Goal: Task Accomplishment & Management: Use online tool/utility

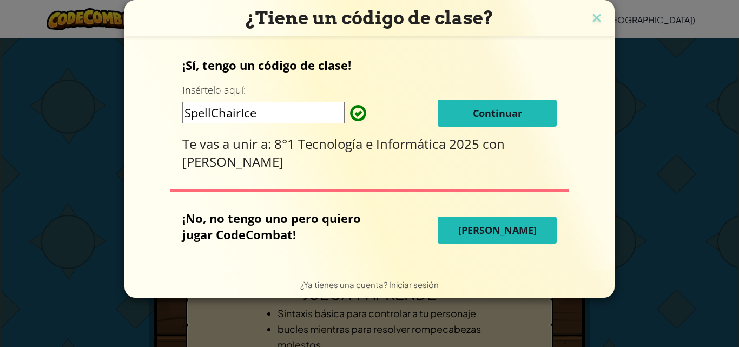
click at [497, 231] on font "[PERSON_NAME]" at bounding box center [497, 229] width 78 height 13
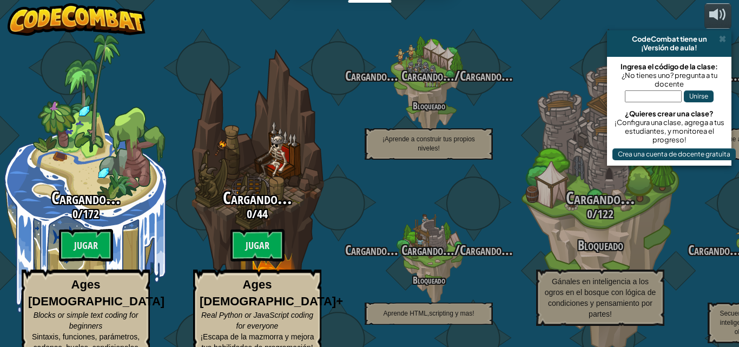
select select "es-419"
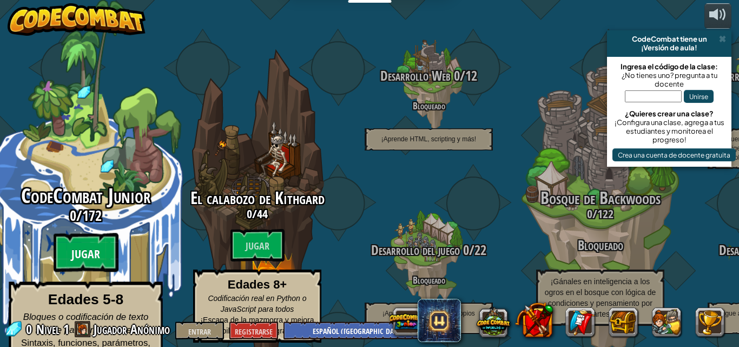
click at [91, 246] on font "Jugar" at bounding box center [85, 254] width 29 height 16
select select "es-419"
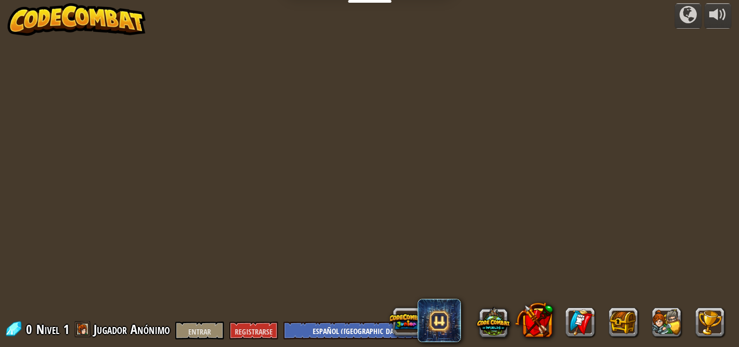
select select "es-419"
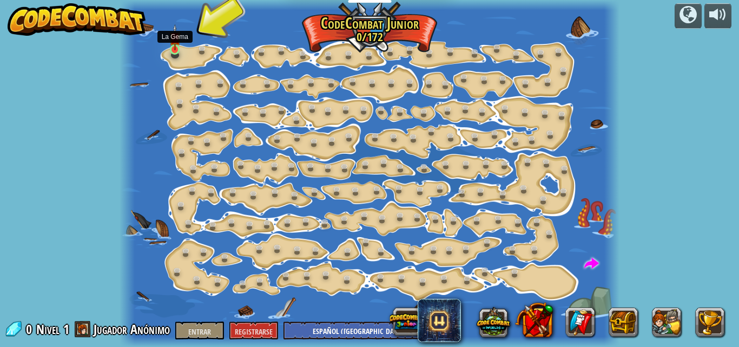
click at [174, 42] on img at bounding box center [174, 37] width 11 height 27
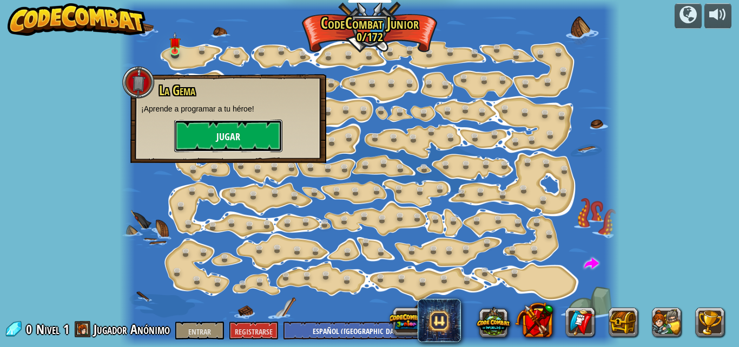
click at [213, 133] on button "Jugar" at bounding box center [228, 136] width 108 height 32
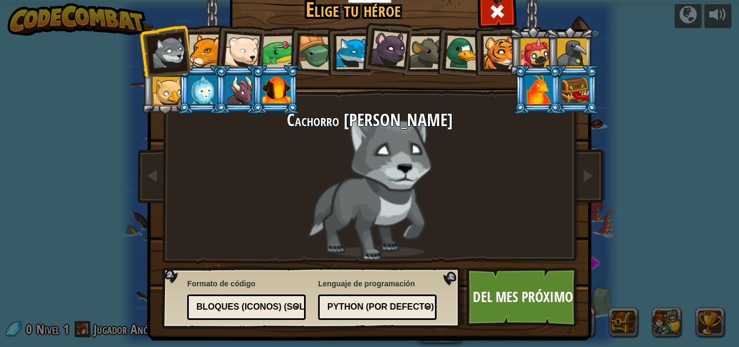
click at [580, 49] on div at bounding box center [571, 52] width 29 height 29
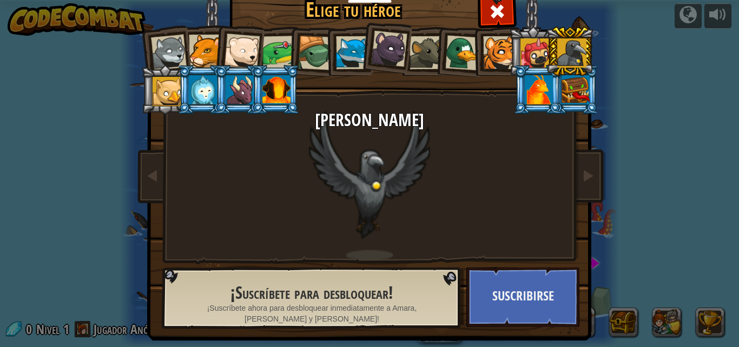
click at [275, 45] on div at bounding box center [279, 53] width 34 height 34
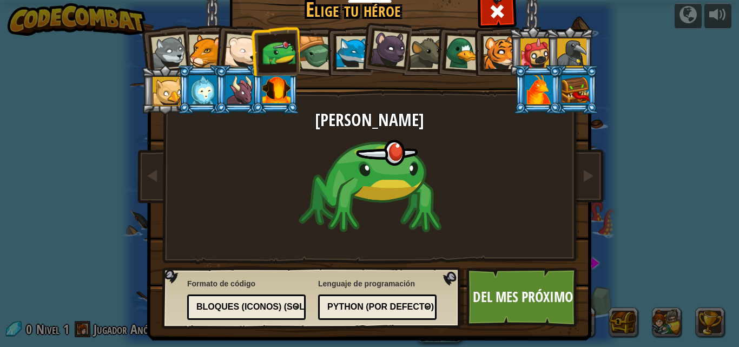
click at [174, 56] on div at bounding box center [169, 53] width 36 height 36
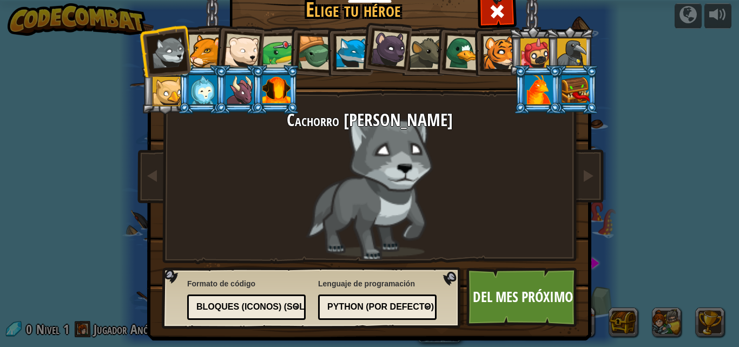
click at [200, 53] on div at bounding box center [205, 51] width 33 height 33
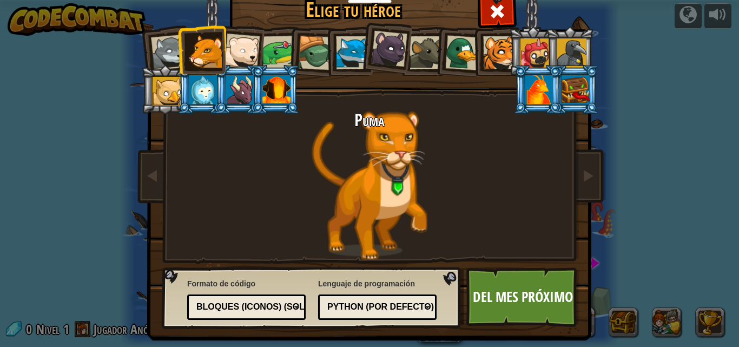
click at [341, 57] on div at bounding box center [352, 52] width 33 height 33
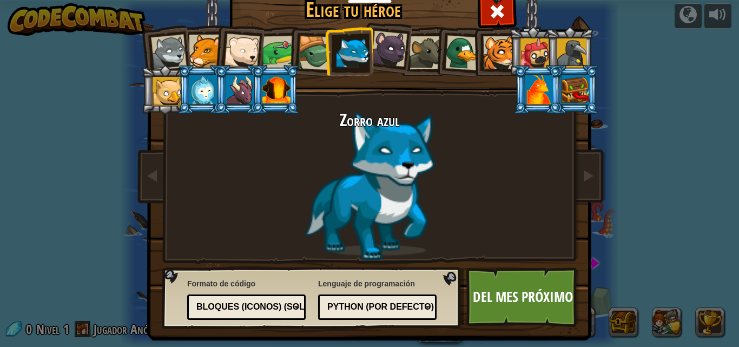
click at [206, 50] on div at bounding box center [205, 51] width 33 height 33
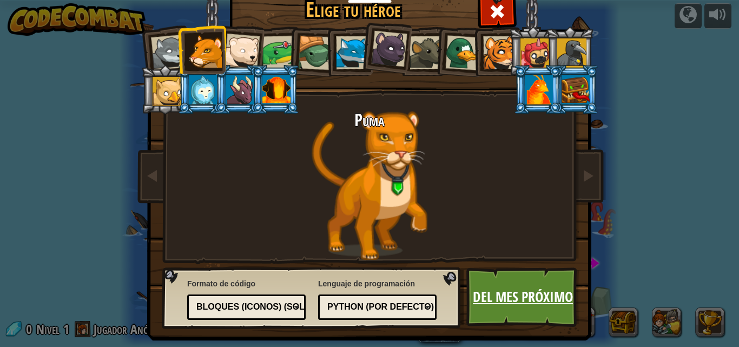
click at [532, 279] on link "Del mes próximo" at bounding box center [522, 297] width 113 height 60
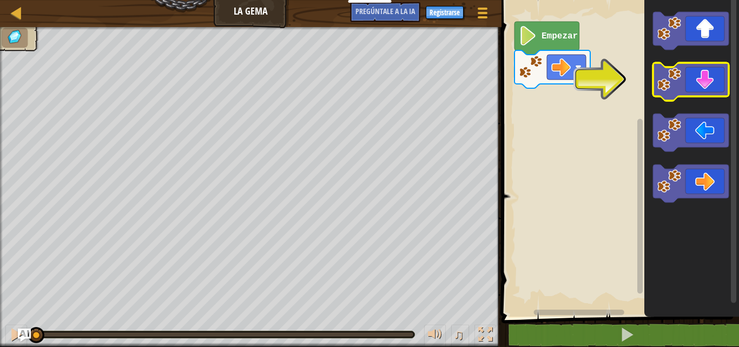
click at [701, 85] on icon "Espacio de trabajo de Blockly" at bounding box center [691, 82] width 76 height 38
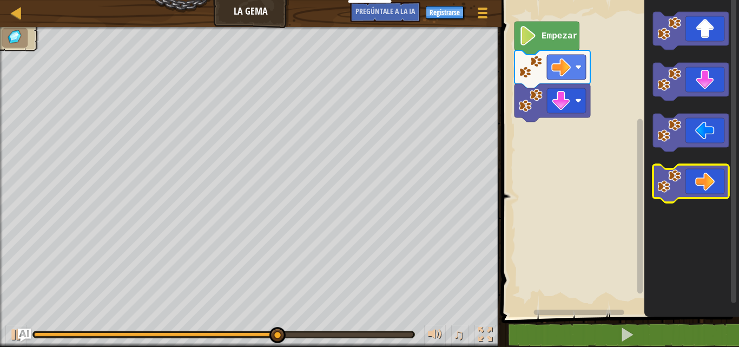
click at [688, 175] on icon "Espacio de trabajo de Blockly" at bounding box center [691, 183] width 76 height 38
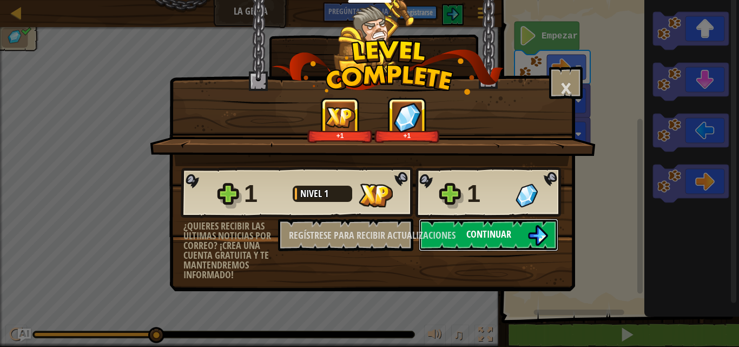
click at [516, 234] on button "Continuar" at bounding box center [489, 235] width 140 height 32
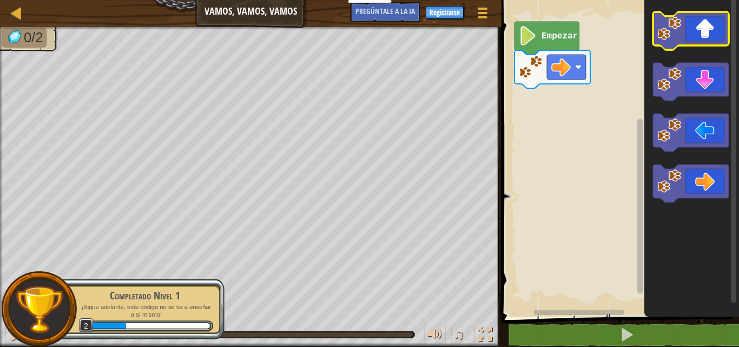
click at [695, 42] on icon "Espacio de trabajo de Blockly" at bounding box center [691, 31] width 76 height 38
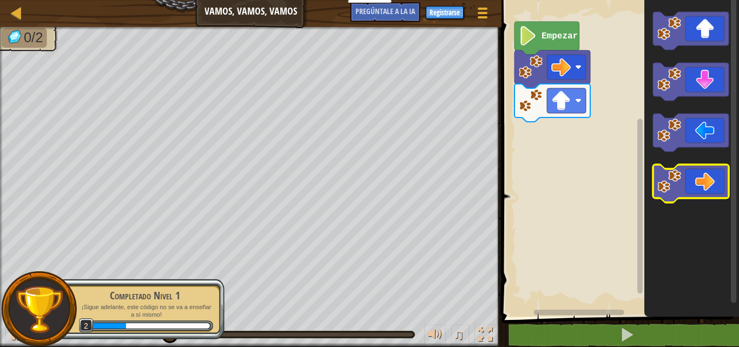
click at [679, 193] on icon "Espacio de trabajo de Blockly" at bounding box center [691, 183] width 76 height 38
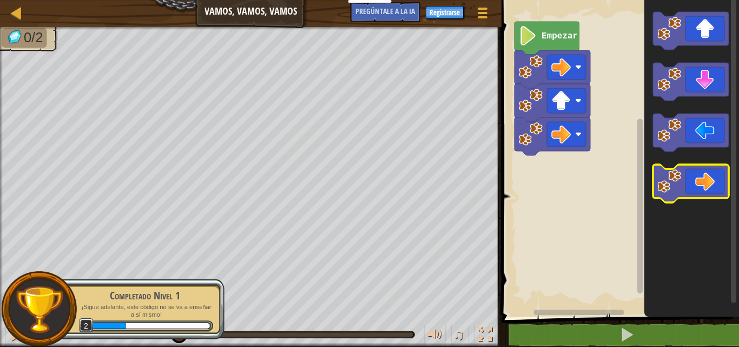
click at [679, 193] on icon "Espacio de trabajo de Blockly" at bounding box center [691, 183] width 76 height 38
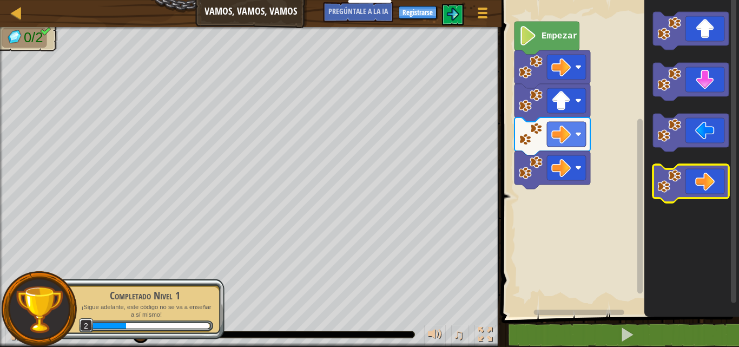
click at [679, 193] on icon "Espacio de trabajo de Blockly" at bounding box center [691, 183] width 76 height 38
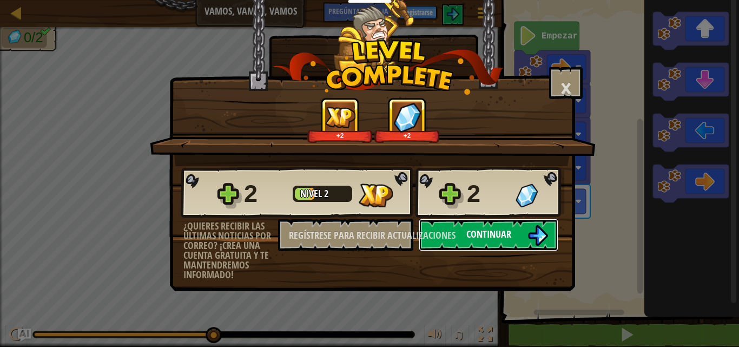
drag, startPoint x: 679, startPoint y: 193, endPoint x: 455, endPoint y: 219, distance: 225.5
click at [455, 219] on button "Continuar" at bounding box center [489, 235] width 140 height 32
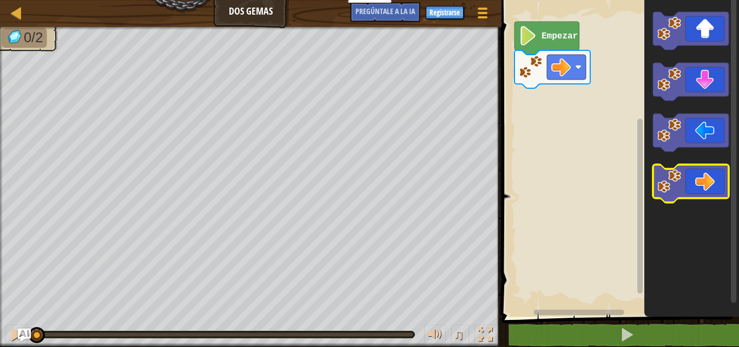
click at [681, 177] on image "Espacio de trabajo de Blockly" at bounding box center [669, 181] width 24 height 24
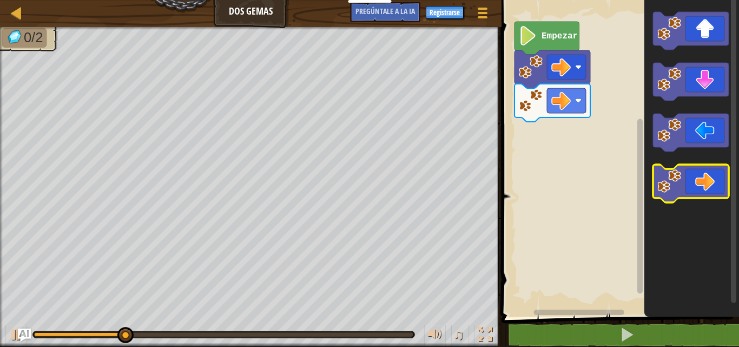
click at [681, 177] on image "Espacio de trabajo de Blockly" at bounding box center [669, 181] width 24 height 24
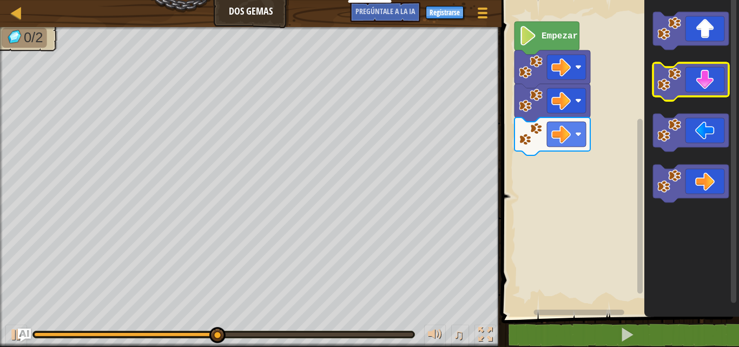
click at [686, 88] on icon "Espacio de trabajo de Blockly" at bounding box center [691, 82] width 76 height 38
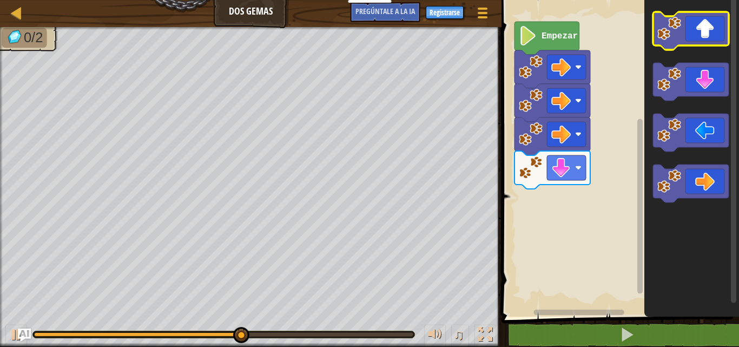
click at [681, 41] on icon "Espacio de trabajo de Blockly" at bounding box center [691, 31] width 76 height 38
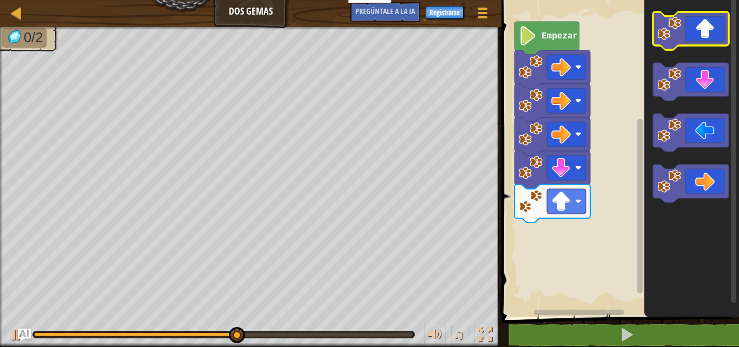
click at [681, 41] on icon "Espacio de trabajo de Blockly" at bounding box center [691, 31] width 76 height 38
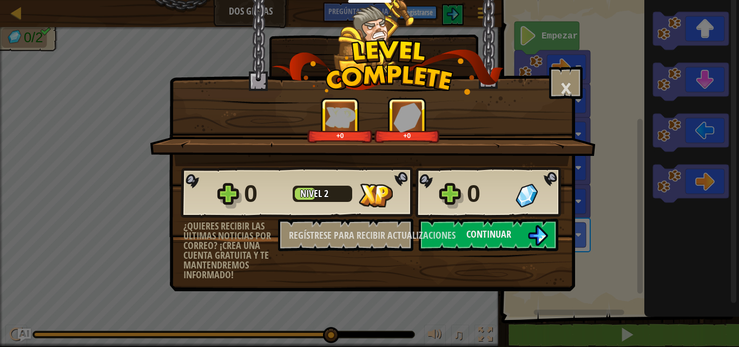
click at [629, 97] on div "× ¿Cómo de divertido estuvo este nivel? +0 +0 Estrías reticuladas... 0 Nivel 2 …" at bounding box center [369, 173] width 739 height 347
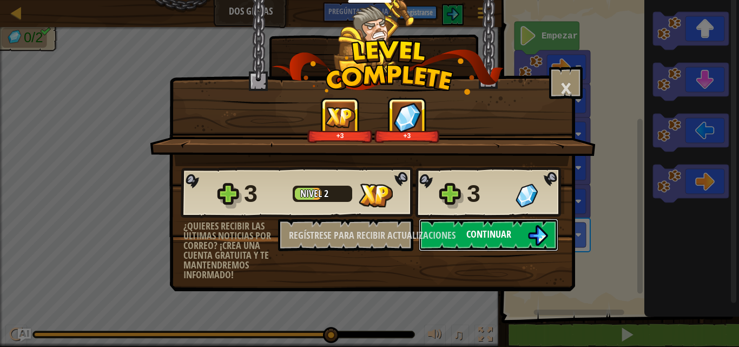
click at [509, 233] on font "Continuar" at bounding box center [488, 234] width 45 height 14
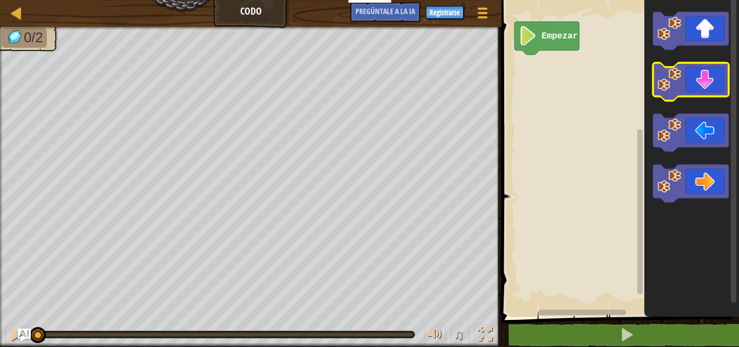
click at [690, 91] on icon "Espacio de trabajo de Blockly" at bounding box center [691, 82] width 76 height 38
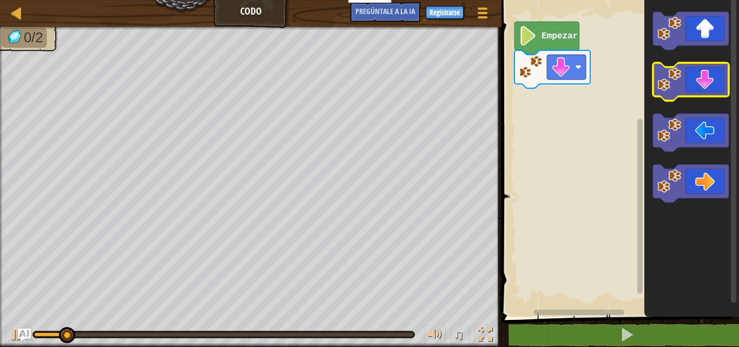
click at [690, 91] on icon "Espacio de trabajo de Blockly" at bounding box center [691, 82] width 76 height 38
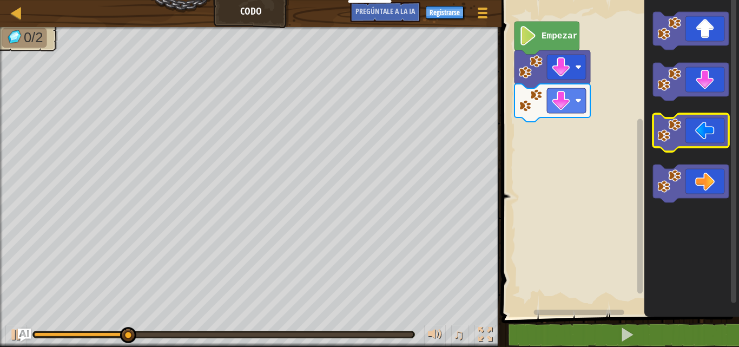
click at [688, 133] on icon "Espacio de trabajo de Blockly" at bounding box center [691, 133] width 76 height 38
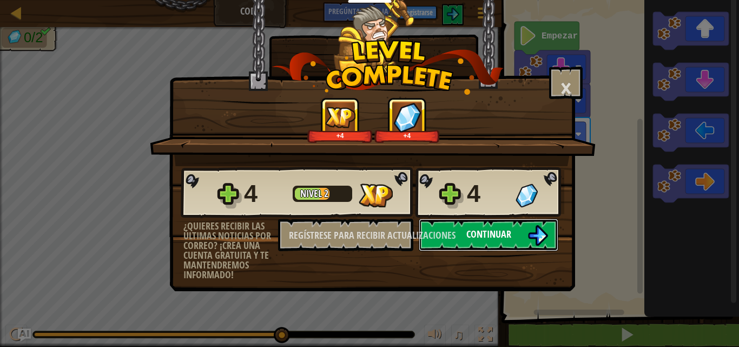
click at [541, 234] on img at bounding box center [538, 235] width 21 height 21
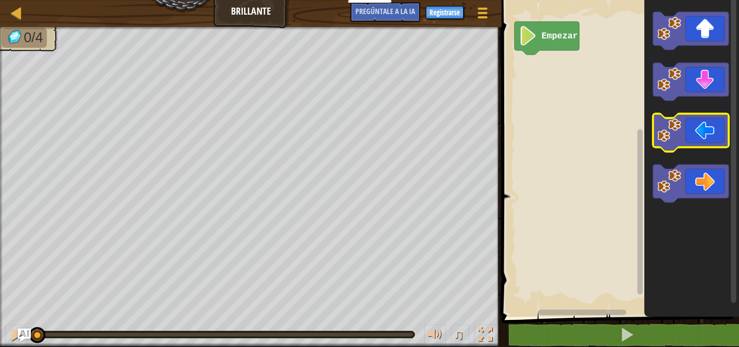
click at [683, 127] on icon "Espacio de trabajo de Blockly" at bounding box center [691, 133] width 76 height 38
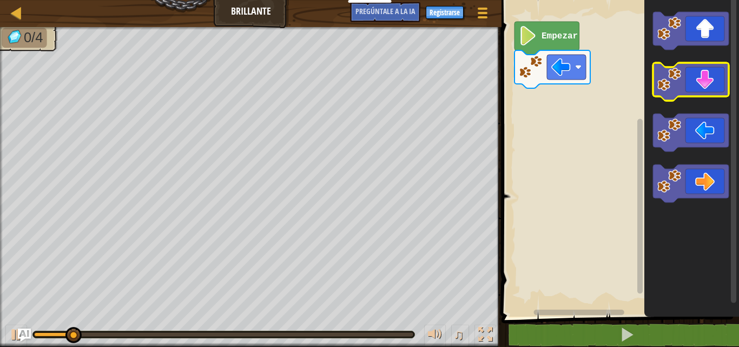
click at [692, 84] on icon "Espacio de trabajo de Blockly" at bounding box center [691, 82] width 76 height 38
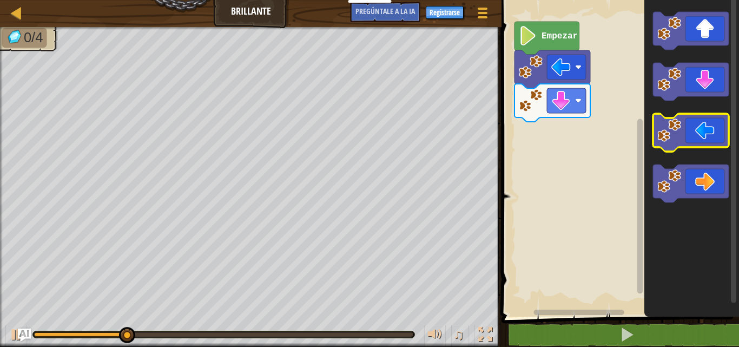
click at [693, 121] on icon "Espacio de trabajo de Blockly" at bounding box center [691, 133] width 76 height 38
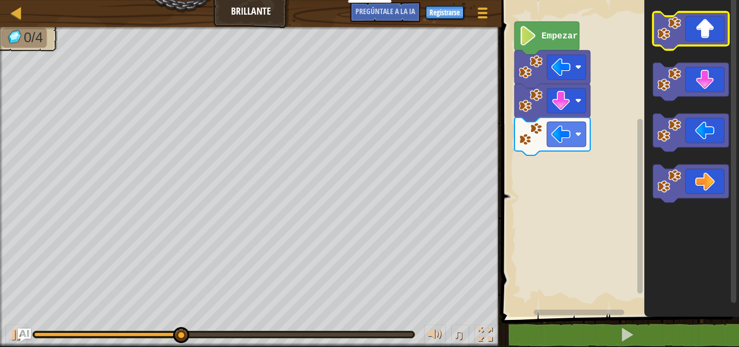
click at [703, 39] on icon "Espacio de trabajo de Blockly" at bounding box center [691, 31] width 76 height 38
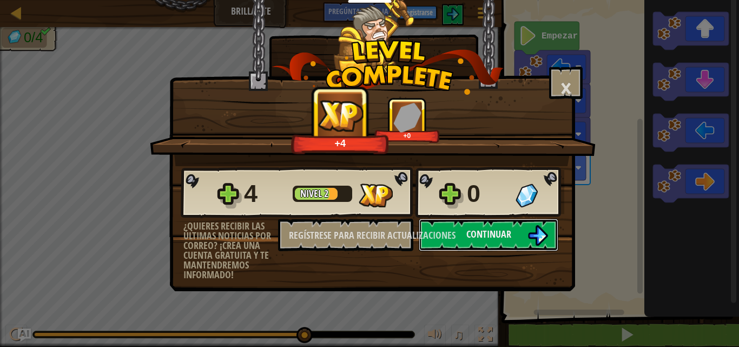
click button "Continuar" at bounding box center [489, 235] width 140 height 32
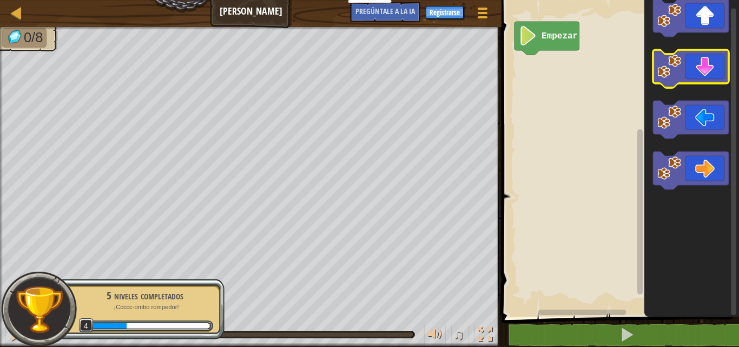
click at [697, 44] on icon "Espacio de trabajo de Blockly" at bounding box center [691, 156] width 95 height 322
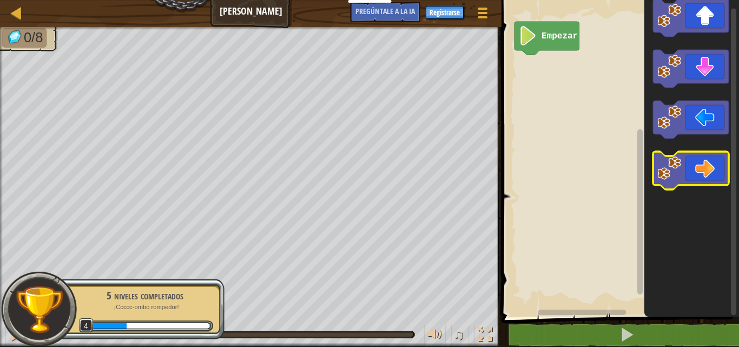
click at [686, 168] on icon "Espacio de trabajo de Blockly" at bounding box center [691, 171] width 76 height 38
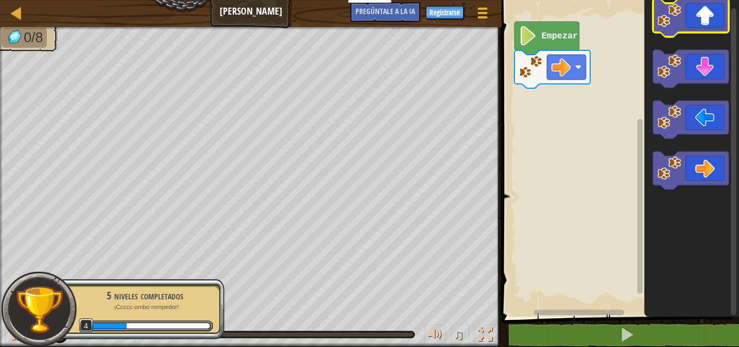
click at [673, 24] on image "Espacio de trabajo de Blockly" at bounding box center [669, 16] width 24 height 24
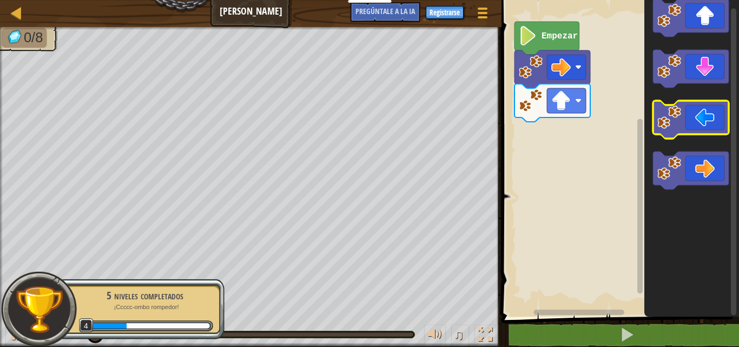
click at [683, 104] on icon "Espacio de trabajo de Blockly" at bounding box center [691, 120] width 76 height 38
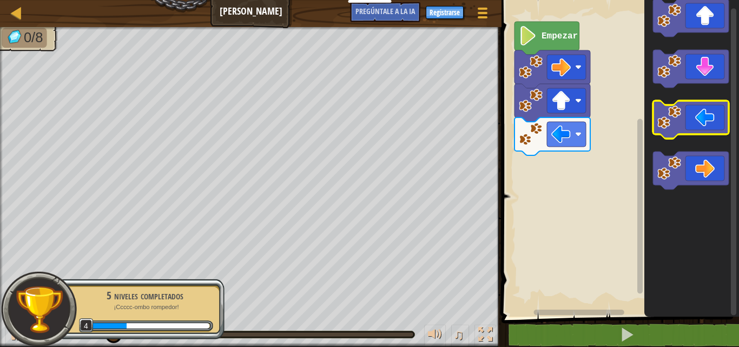
click at [683, 104] on icon "Espacio de trabajo de Blockly" at bounding box center [691, 120] width 76 height 38
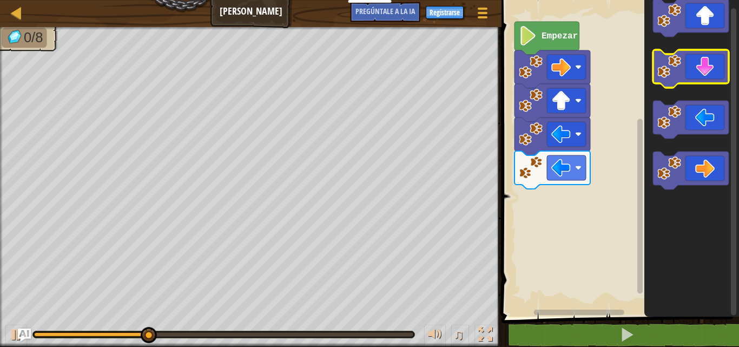
click at [685, 75] on icon "Espacio de trabajo de Blockly" at bounding box center [691, 69] width 76 height 38
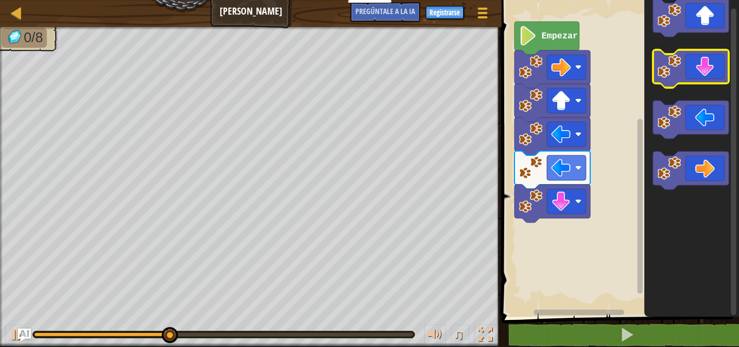
click at [685, 75] on icon "Espacio de trabajo de Blockly" at bounding box center [691, 69] width 76 height 38
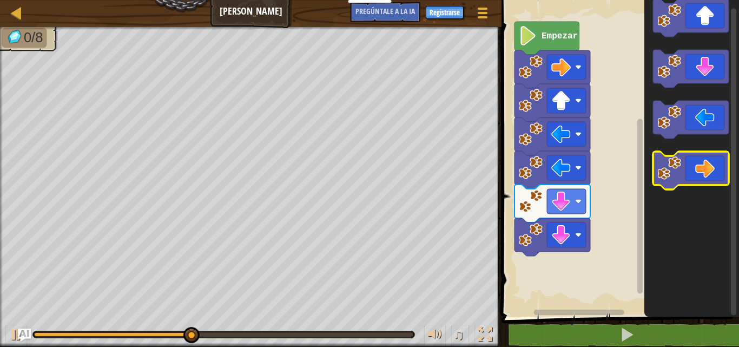
click at [682, 175] on icon "Espacio de trabajo de Blockly" at bounding box center [691, 171] width 76 height 38
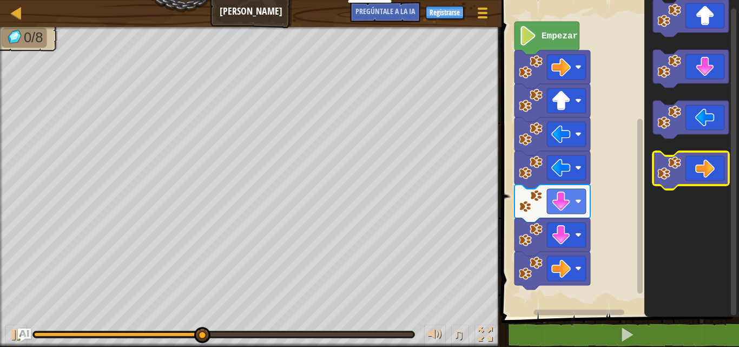
click at [682, 175] on icon "Espacio de trabajo de Blockly" at bounding box center [691, 171] width 76 height 38
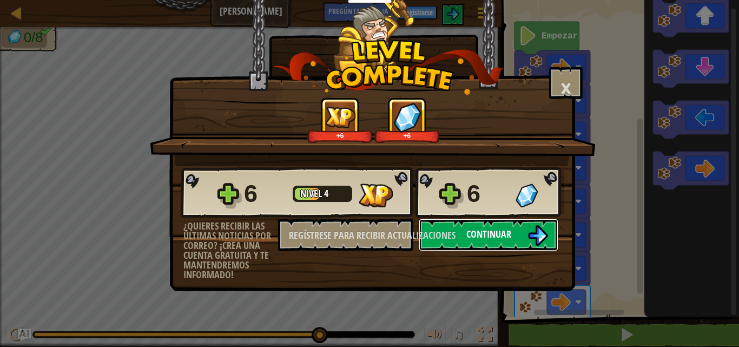
click at [522, 229] on button "Continuar" at bounding box center [489, 235] width 140 height 32
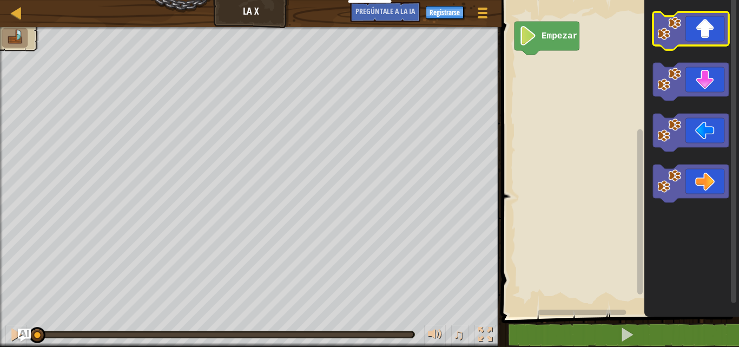
click at [700, 39] on icon "Espacio de trabajo de Blockly" at bounding box center [691, 31] width 76 height 38
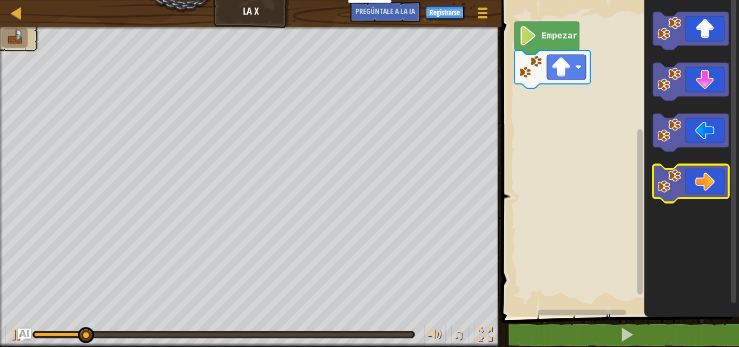
click at [720, 175] on icon "Espacio de trabajo de Blockly" at bounding box center [691, 183] width 76 height 38
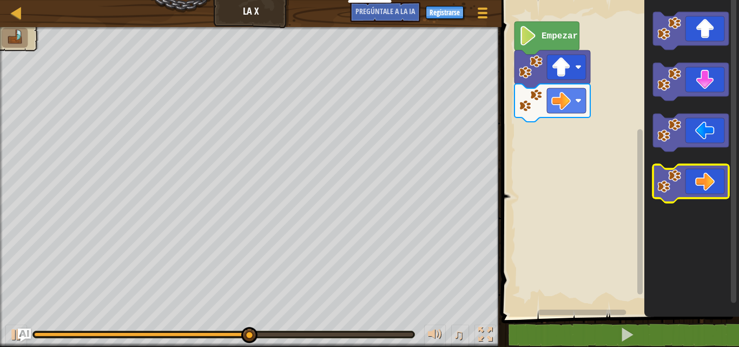
click at [720, 175] on icon "Espacio de trabajo de Blockly" at bounding box center [691, 183] width 76 height 38
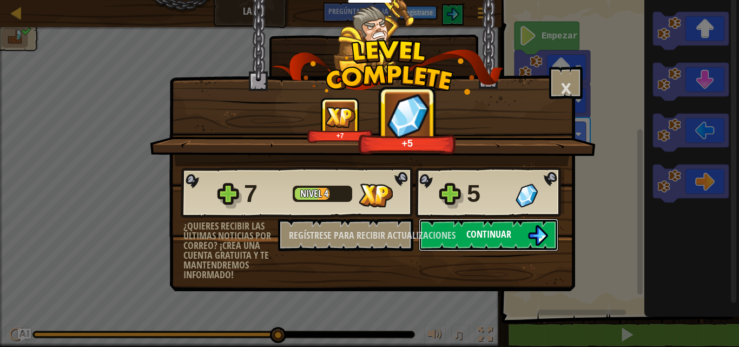
click at [491, 230] on font "Continuar" at bounding box center [488, 234] width 45 height 14
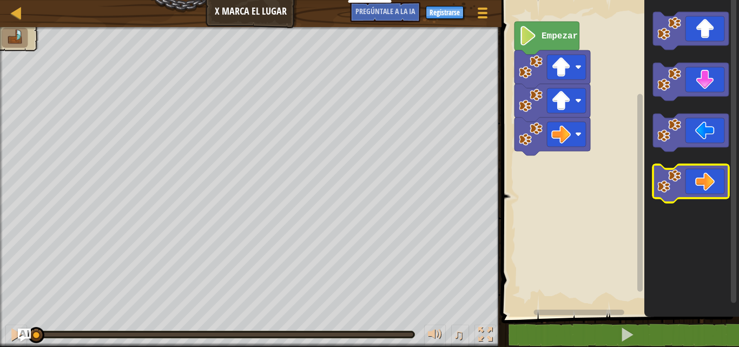
click at [684, 196] on icon "Espacio de trabajo de Blockly" at bounding box center [691, 183] width 76 height 38
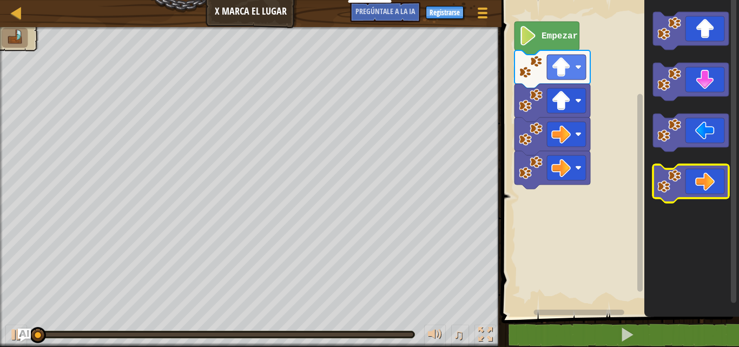
click at [684, 196] on icon "Espacio de trabajo de Blockly" at bounding box center [691, 183] width 76 height 38
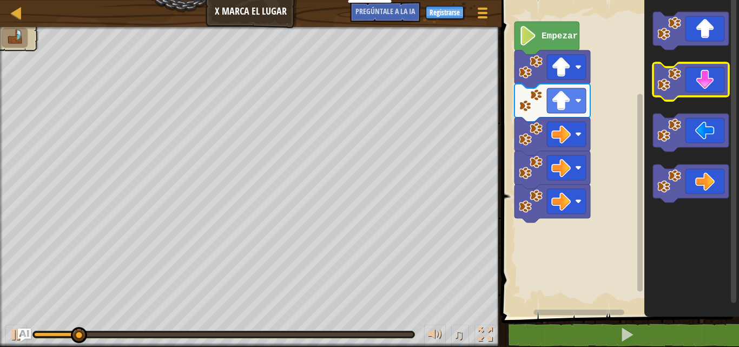
click at [689, 89] on icon "Espacio de trabajo de Blockly" at bounding box center [691, 82] width 76 height 38
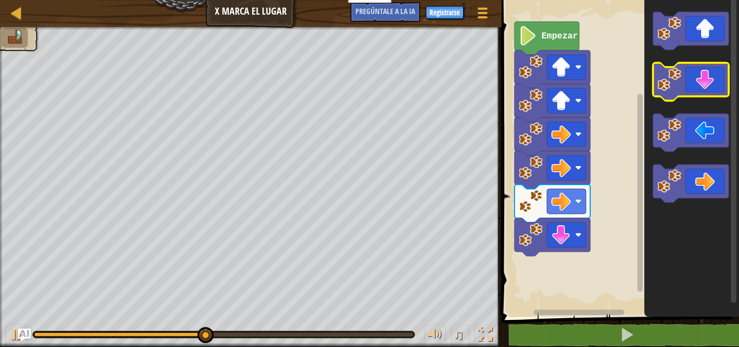
click at [689, 89] on icon "Espacio de trabajo de Blockly" at bounding box center [691, 82] width 76 height 38
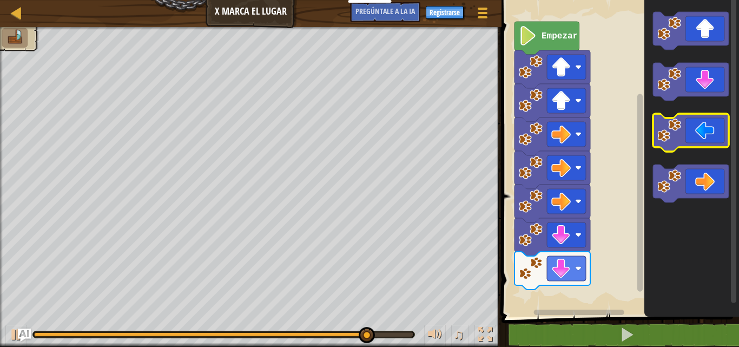
click at [689, 126] on icon "Espacio de trabajo de Blockly" at bounding box center [691, 133] width 76 height 38
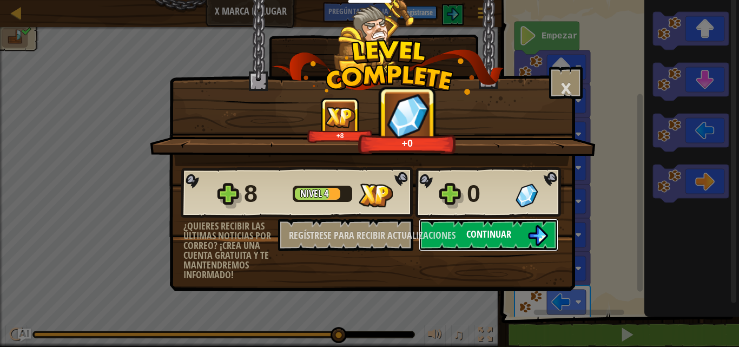
click at [533, 239] on img at bounding box center [538, 235] width 21 height 21
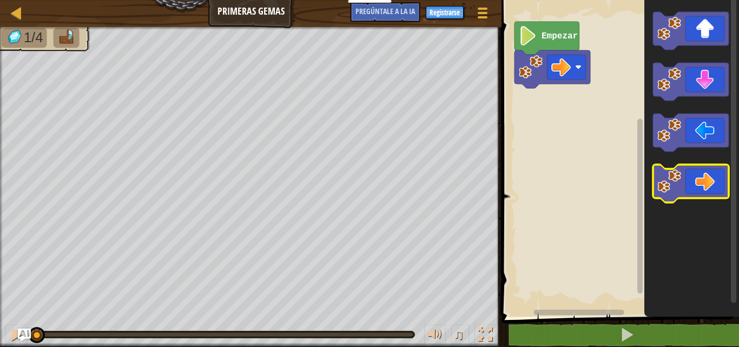
click at [687, 173] on icon "Espacio de trabajo de Blockly" at bounding box center [691, 183] width 76 height 38
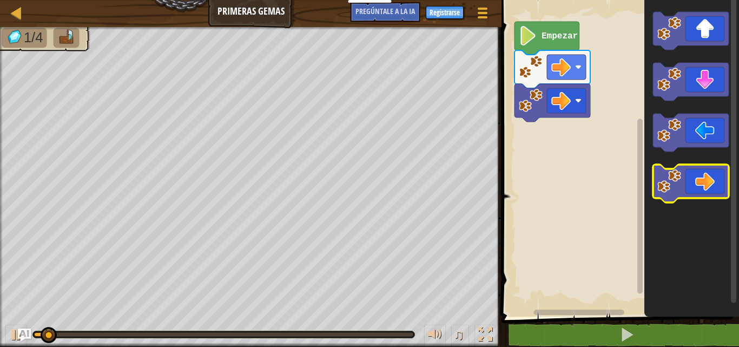
click at [687, 173] on icon "Espacio de trabajo de Blockly" at bounding box center [691, 183] width 76 height 38
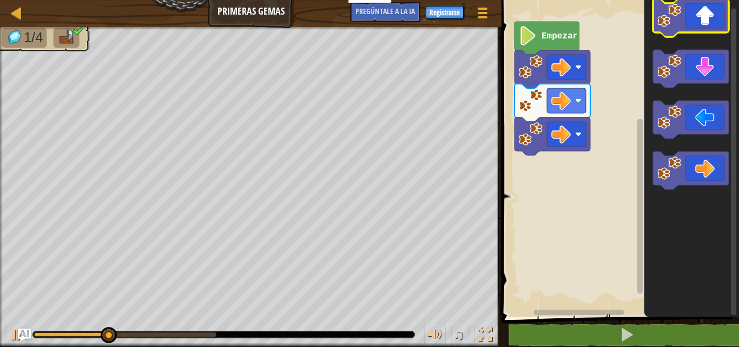
click at [701, 32] on g "Espacio de trabajo de Blockly" at bounding box center [691, 94] width 76 height 190
click at [701, 32] on icon "Espacio de trabajo de Blockly" at bounding box center [691, 18] width 76 height 38
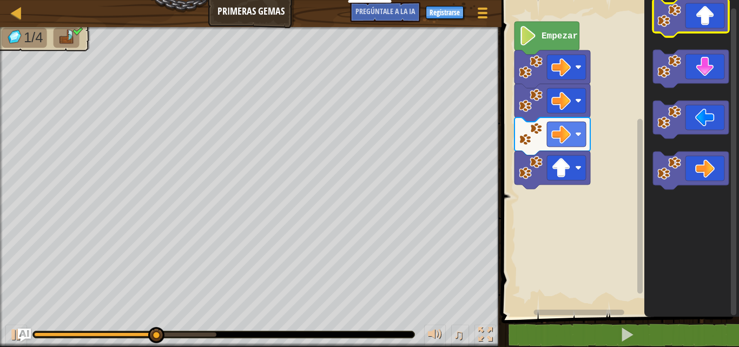
click at [701, 32] on icon "Espacio de trabajo de Blockly" at bounding box center [691, 18] width 76 height 38
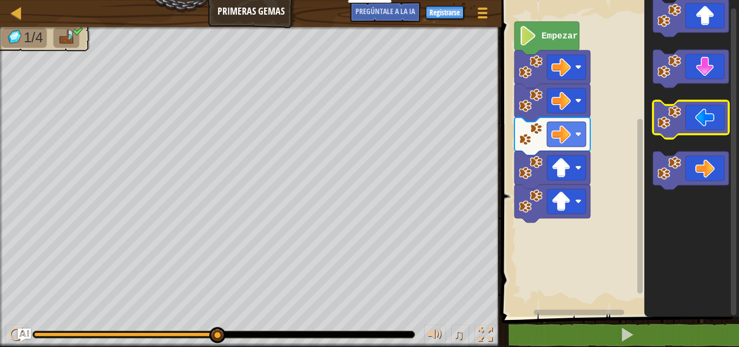
click at [687, 128] on icon "Espacio de trabajo de Blockly" at bounding box center [691, 120] width 76 height 38
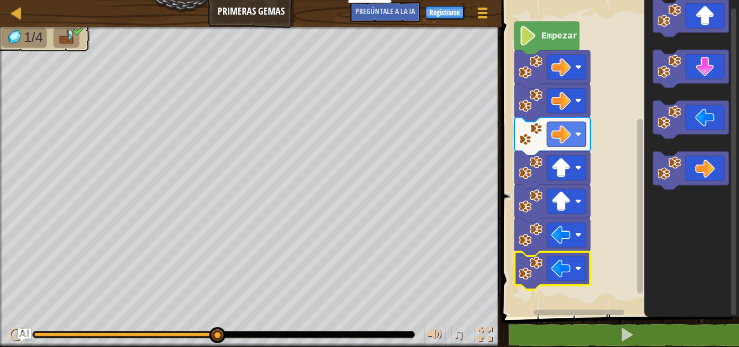
click at [549, 284] on icon "Espacio de trabajo de Blockly" at bounding box center [553, 271] width 76 height 38
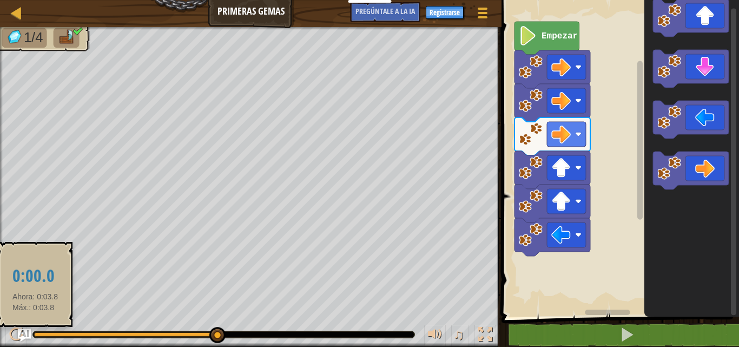
click at [35, 333] on div at bounding box center [125, 334] width 182 height 4
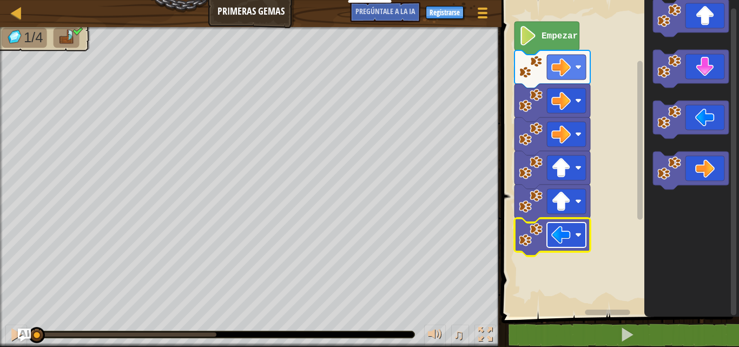
click at [580, 240] on rect "Espacio de trabajo de Blockly" at bounding box center [566, 234] width 39 height 25
click at [610, 232] on rect "Espacio de trabajo de Blockly" at bounding box center [618, 156] width 241 height 322
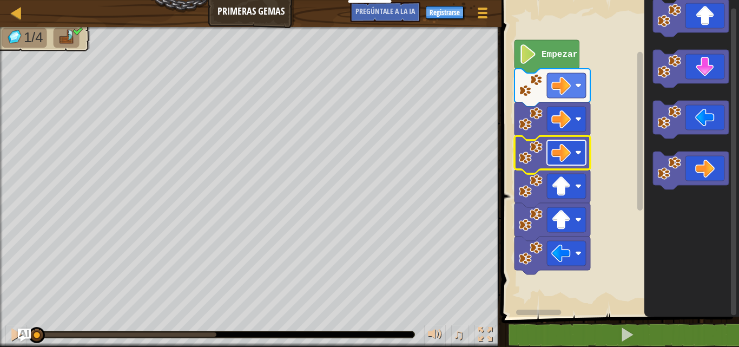
click at [575, 152] on rect "Espacio de trabajo de Blockly" at bounding box center [566, 152] width 39 height 25
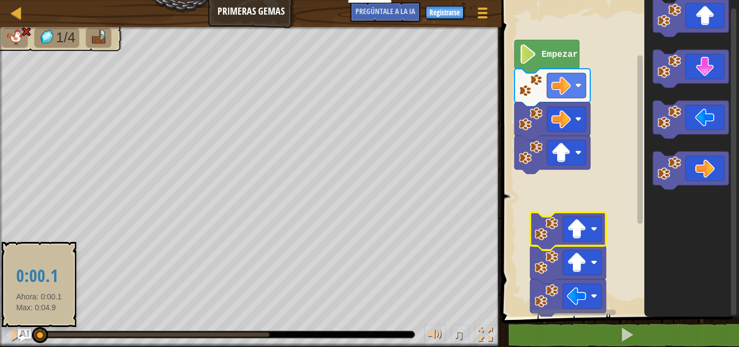
click at [39, 332] on div at bounding box center [36, 334] width 5 height 4
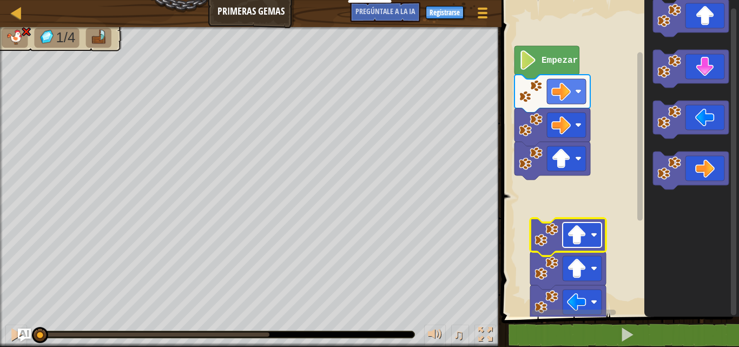
click at [595, 232] on image "Espacio de trabajo de Blockly" at bounding box center [594, 235] width 6 height 6
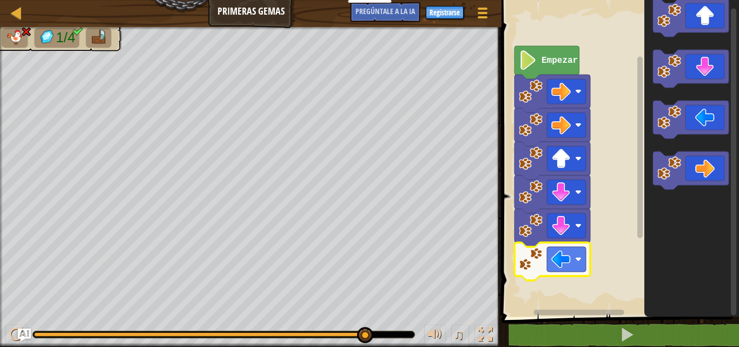
click at [559, 286] on rect "Espacio de trabajo de Blockly" at bounding box center [618, 156] width 241 height 322
click at [477, 332] on button at bounding box center [486, 336] width 22 height 22
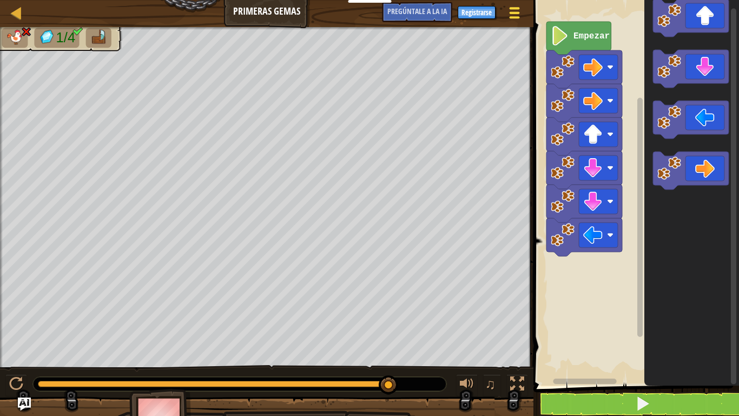
click at [509, 12] on div at bounding box center [514, 13] width 15 height 16
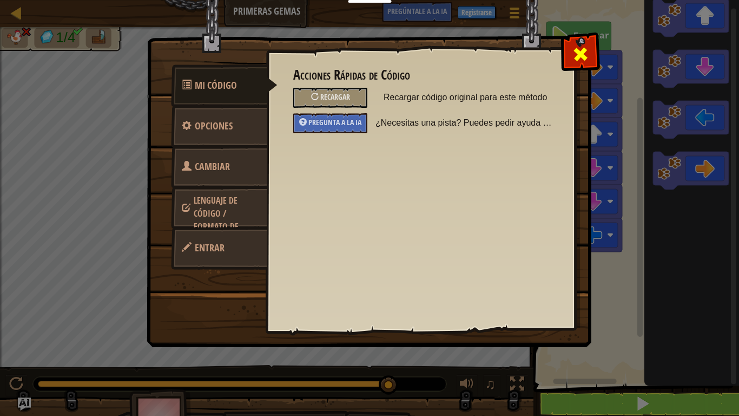
click at [567, 55] on div at bounding box center [580, 52] width 34 height 34
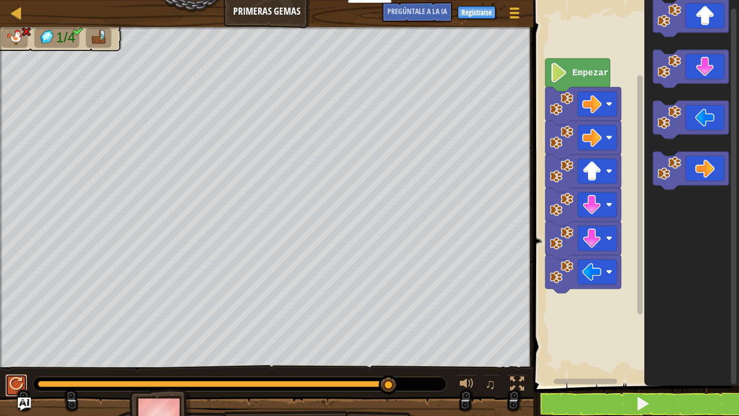
click at [19, 346] on div at bounding box center [16, 384] width 14 height 14
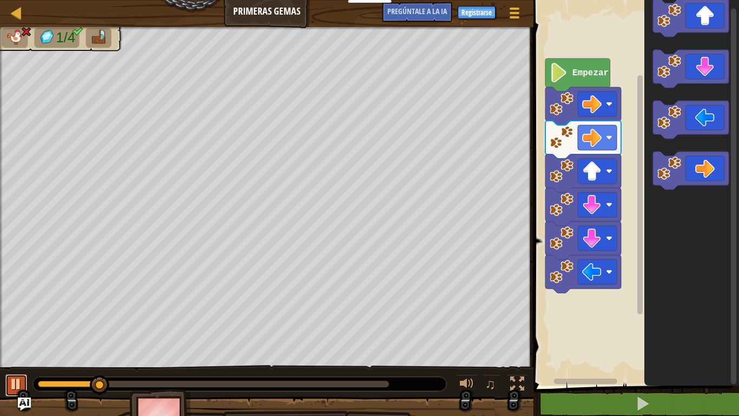
click at [19, 346] on div at bounding box center [16, 384] width 14 height 14
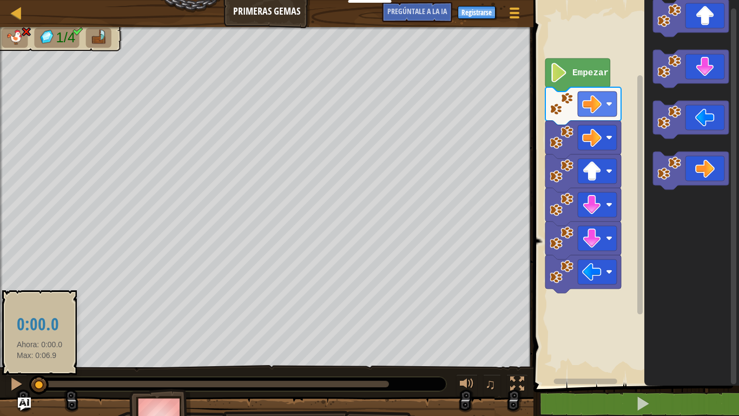
click at [40, 346] on div at bounding box center [39, 383] width 2 height 6
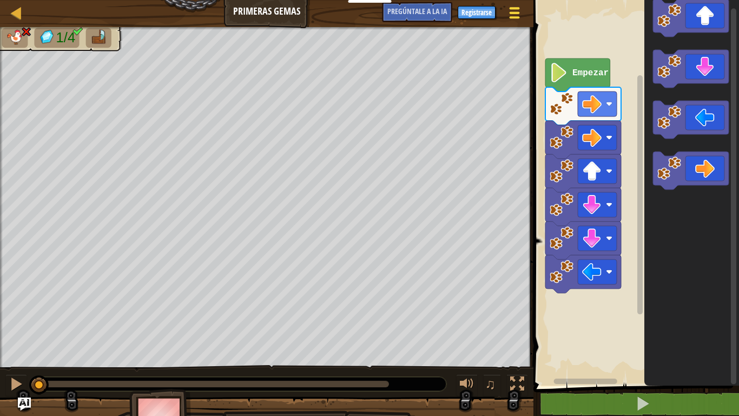
click at [516, 11] on div at bounding box center [514, 13] width 15 height 16
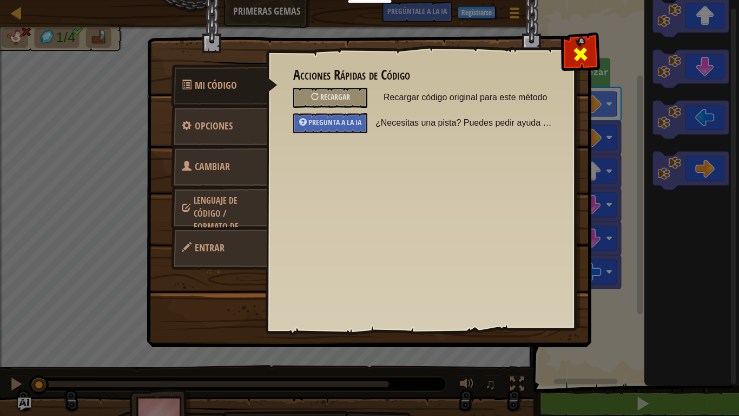
click at [584, 41] on div at bounding box center [580, 52] width 34 height 34
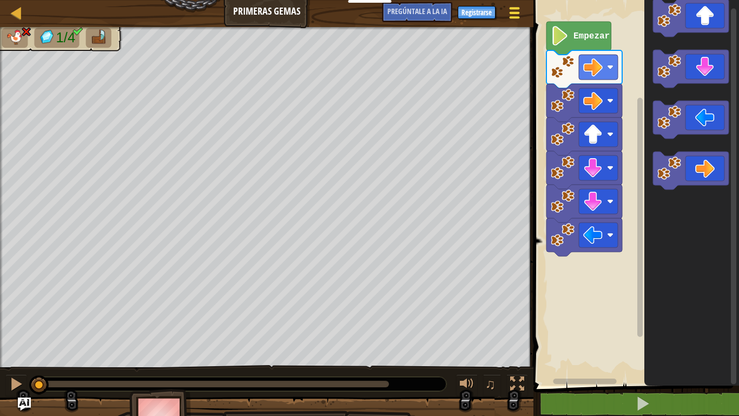
click at [510, 14] on span at bounding box center [515, 13] width 10 height 2
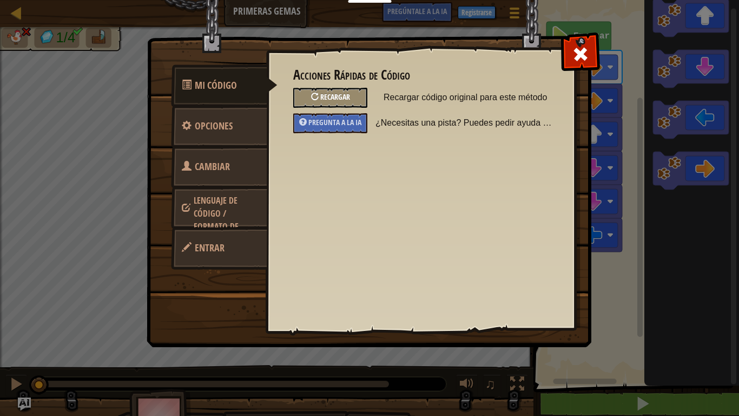
click at [343, 102] on div "Recargar" at bounding box center [330, 98] width 74 height 20
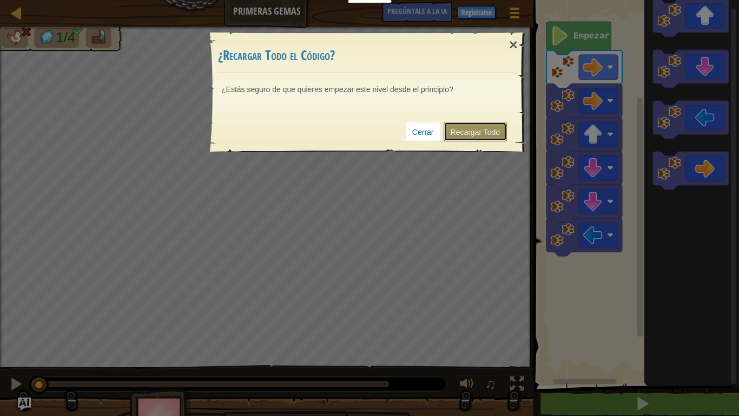
click at [470, 125] on link "Recargar Todo" at bounding box center [476, 131] width 64 height 19
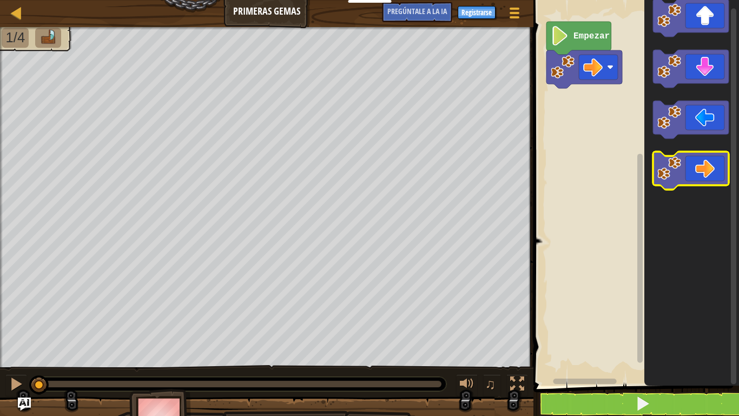
click at [705, 158] on icon "Espacio de trabajo de Blockly" at bounding box center [691, 171] width 76 height 38
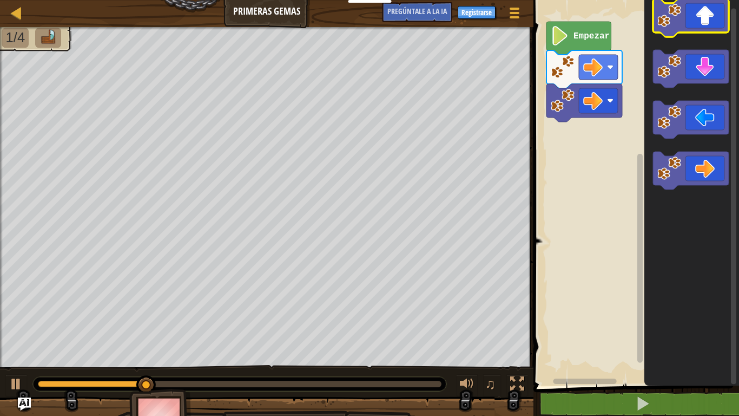
click at [700, 25] on icon "Espacio de trabajo de Blockly" at bounding box center [691, 18] width 76 height 38
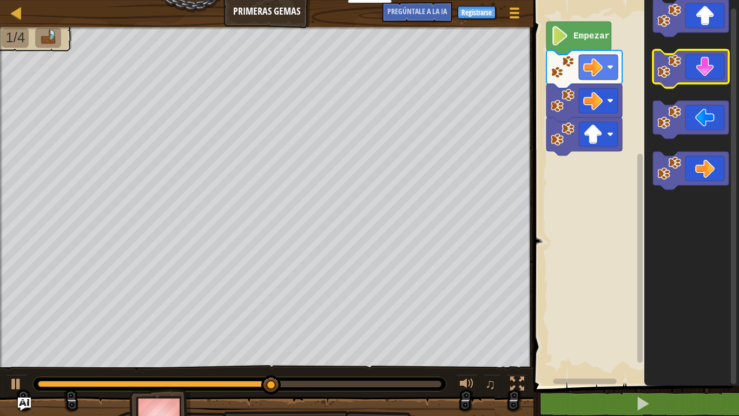
click at [693, 70] on icon "Espacio de trabajo de Blockly" at bounding box center [691, 69] width 76 height 38
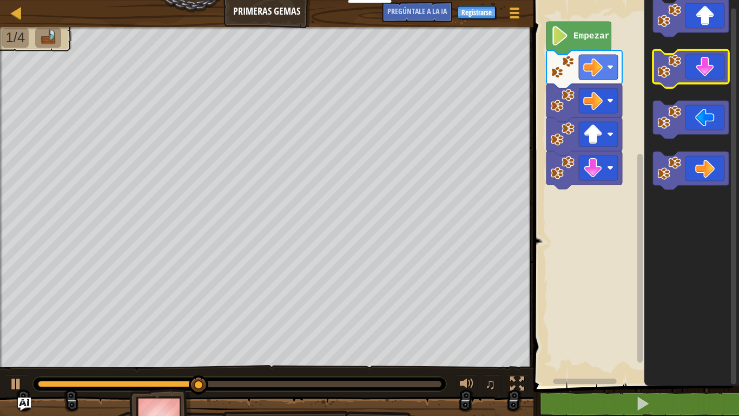
click at [693, 70] on icon "Espacio de trabajo de Blockly" at bounding box center [691, 69] width 76 height 38
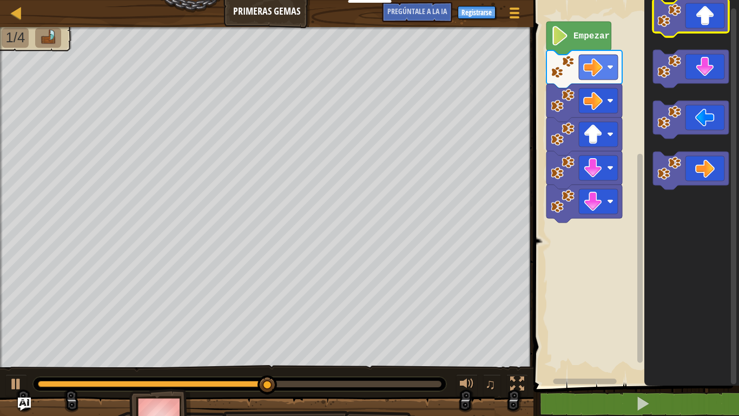
click at [698, 27] on icon "Espacio de trabajo de Blockly" at bounding box center [691, 18] width 76 height 38
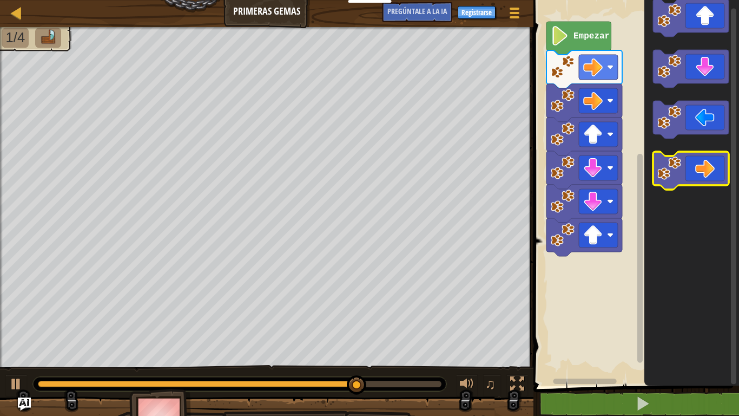
click at [693, 153] on icon "Espacio de trabajo de Blockly" at bounding box center [691, 171] width 76 height 38
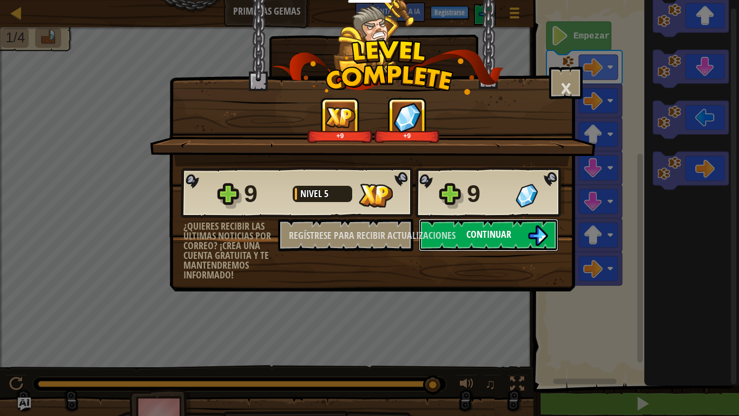
click at [501, 246] on button "Continuar" at bounding box center [489, 235] width 140 height 32
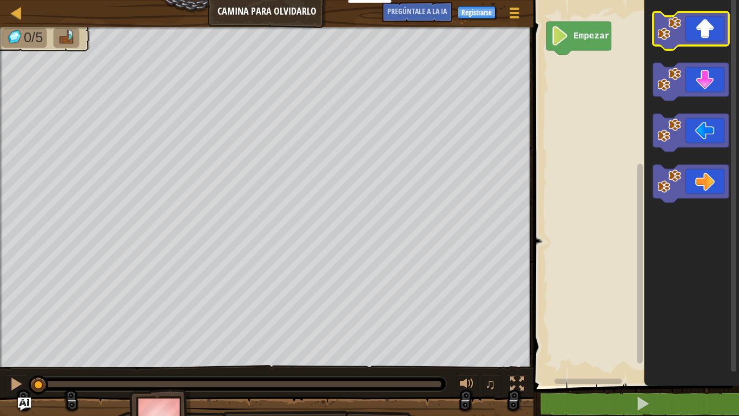
click at [686, 45] on icon "Espacio de trabajo de Blockly" at bounding box center [691, 31] width 76 height 38
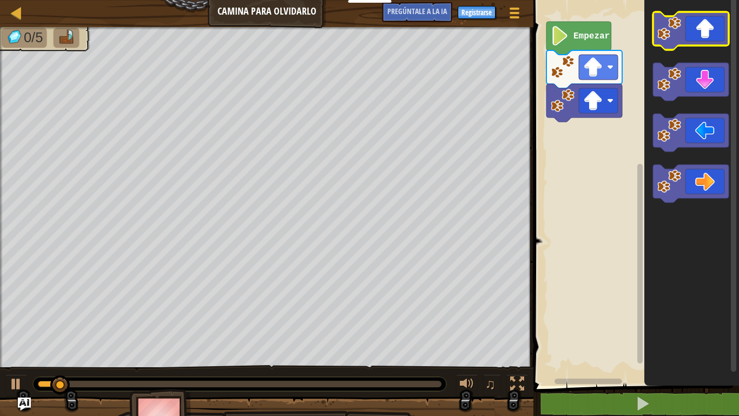
click at [686, 45] on icon "Espacio de trabajo de Blockly" at bounding box center [691, 31] width 76 height 38
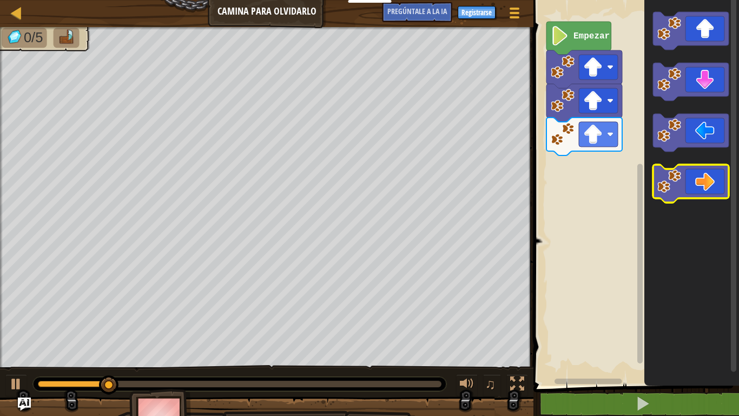
click at [713, 177] on icon "Espacio de trabajo de Blockly" at bounding box center [691, 183] width 76 height 38
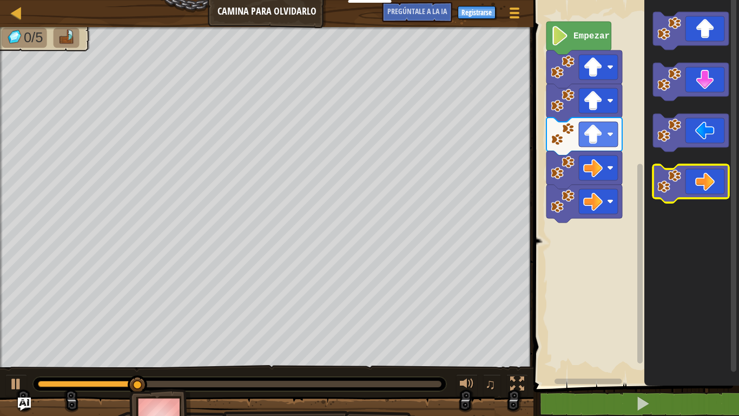
click at [713, 177] on icon "Espacio de trabajo de Blockly" at bounding box center [691, 183] width 76 height 38
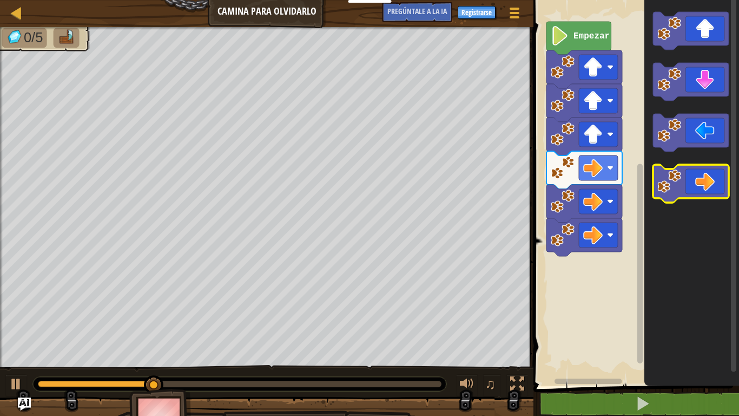
click at [713, 177] on icon "Espacio de trabajo de Blockly" at bounding box center [691, 183] width 76 height 38
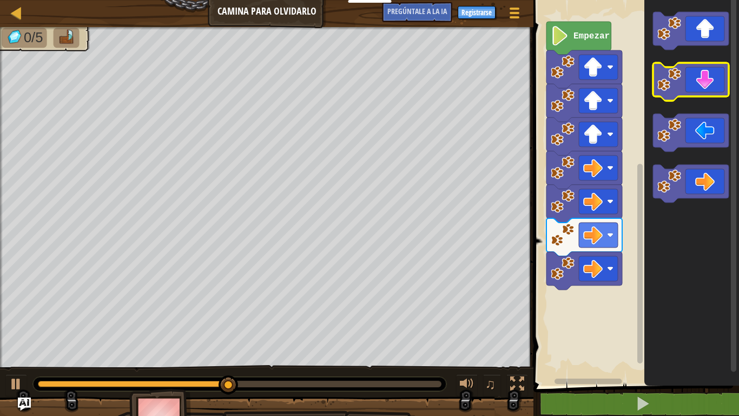
click at [701, 85] on icon "Espacio de trabajo de Blockly" at bounding box center [691, 82] width 76 height 38
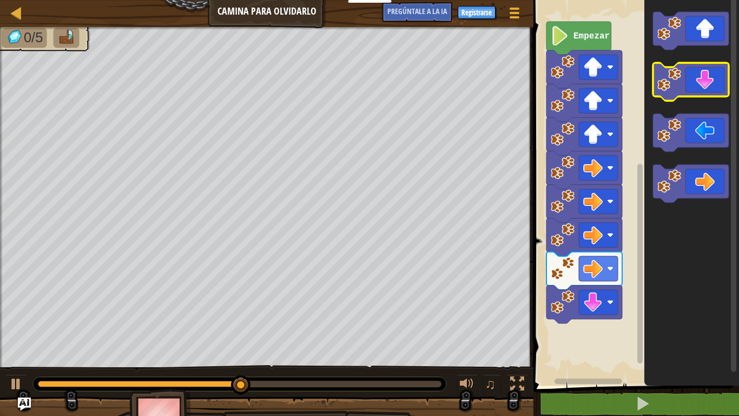
click at [701, 85] on icon "Espacio de trabajo de Blockly" at bounding box center [691, 82] width 76 height 38
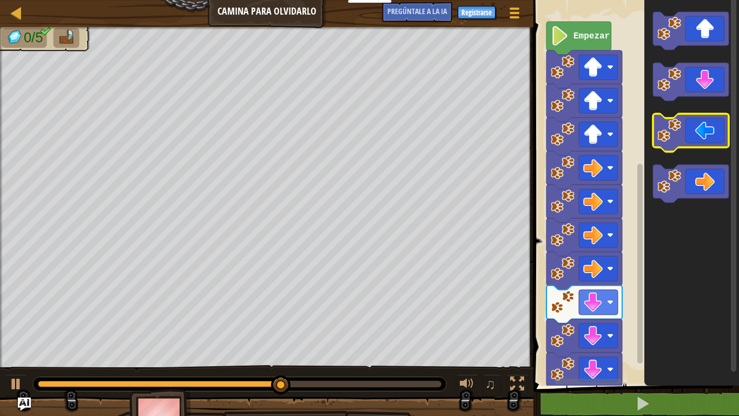
click at [701, 122] on icon "Espacio de trabajo de Blockly" at bounding box center [691, 133] width 76 height 38
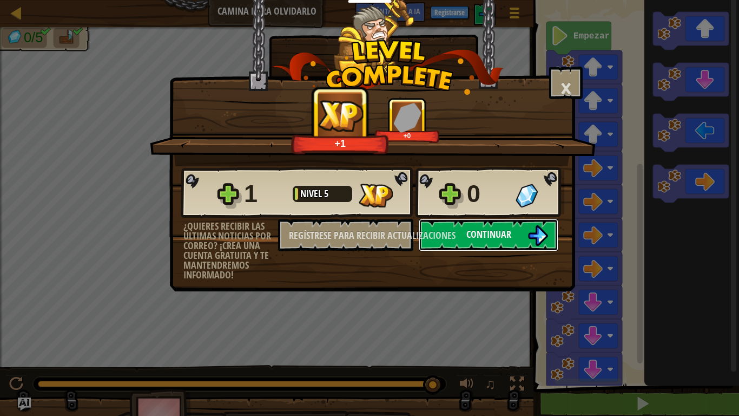
click button "Continuar" at bounding box center [489, 235] width 140 height 32
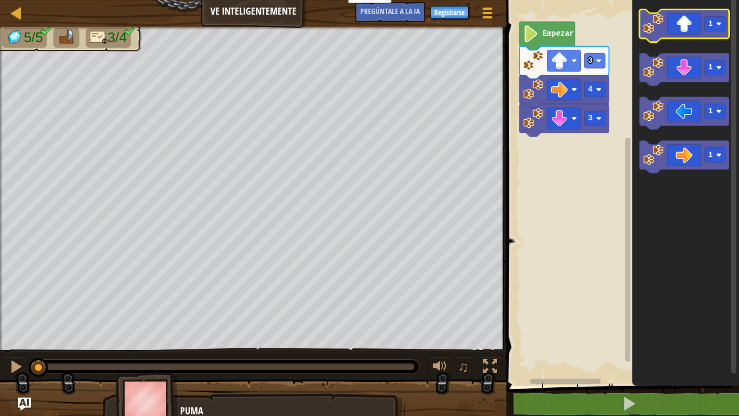
click at [688, 32] on icon "Espacio de trabajo de Blockly" at bounding box center [685, 25] width 90 height 32
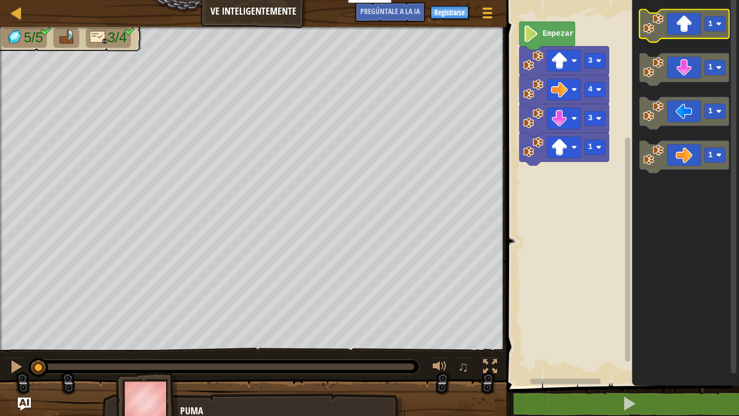
click at [688, 32] on icon "Espacio de trabajo de Blockly" at bounding box center [685, 25] width 90 height 32
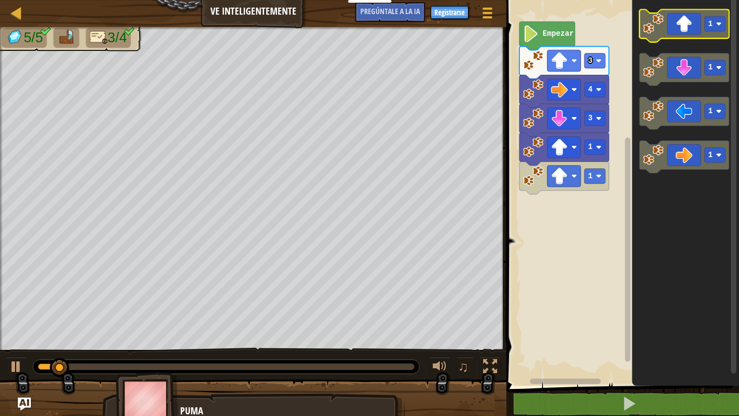
click at [688, 32] on icon "Espacio de trabajo de Blockly" at bounding box center [685, 25] width 90 height 32
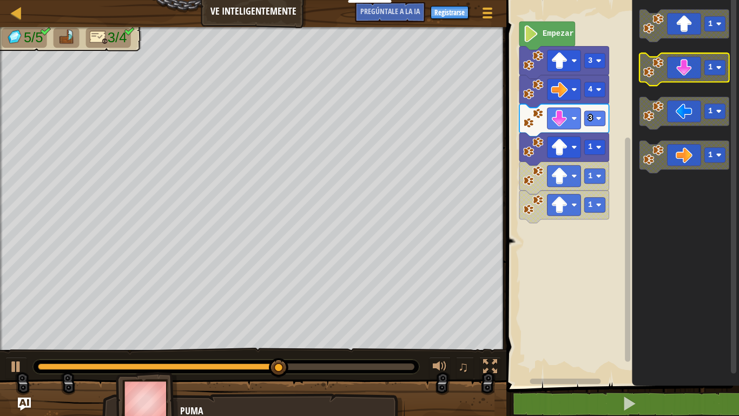
click at [682, 77] on icon "Espacio de trabajo de Blockly" at bounding box center [685, 69] width 90 height 32
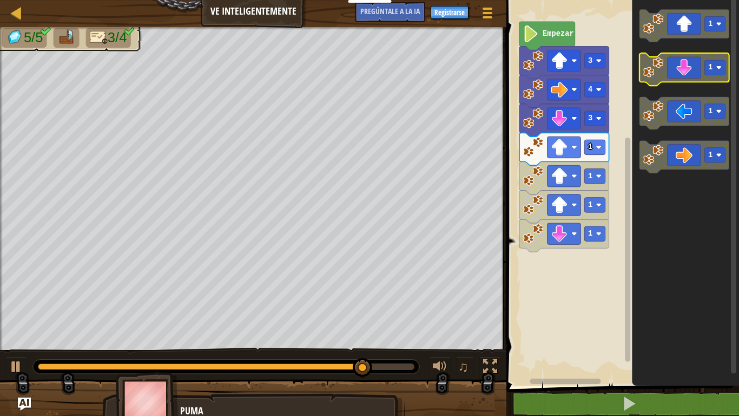
click at [689, 71] on icon "Espacio de trabajo de Blockly" at bounding box center [685, 69] width 90 height 32
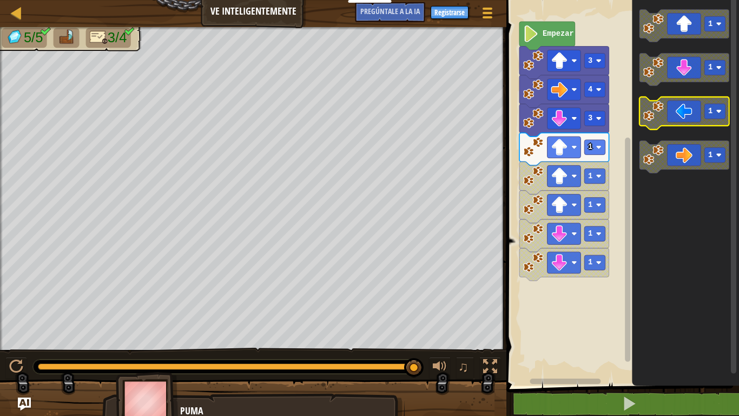
click at [681, 116] on icon "Espacio de trabajo de Blockly" at bounding box center [685, 113] width 90 height 32
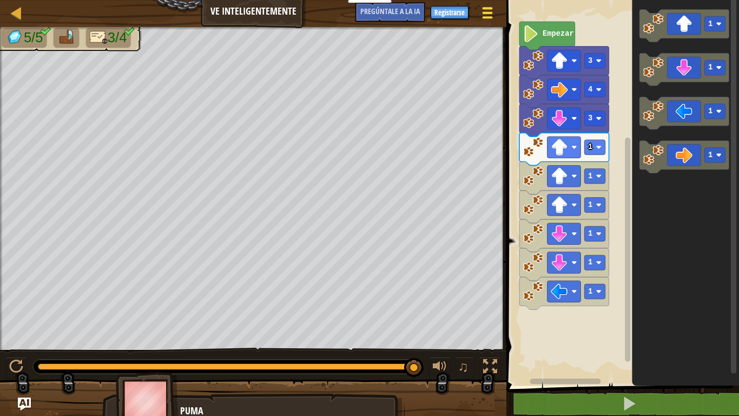
click at [485, 8] on span at bounding box center [488, 8] width 10 height 2
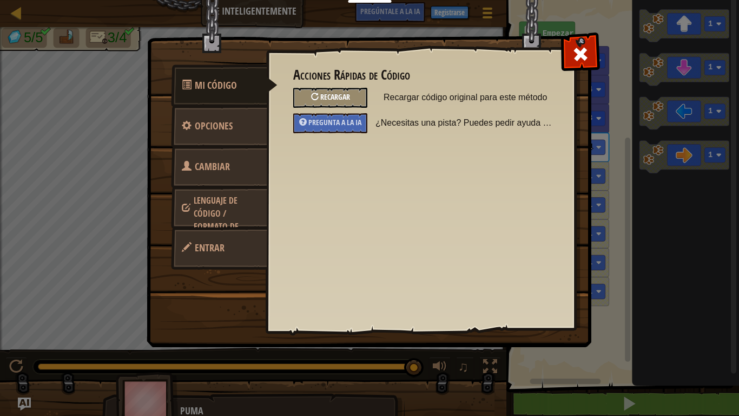
click at [325, 92] on font "Recargar" at bounding box center [335, 96] width 30 height 10
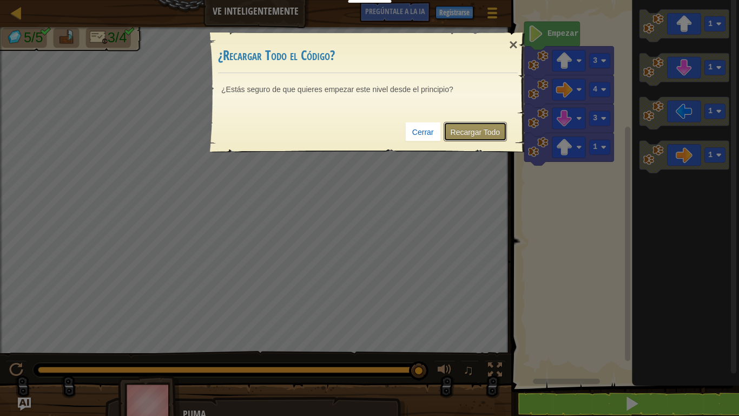
click at [476, 130] on font "Recargar Todo" at bounding box center [476, 132] width 50 height 9
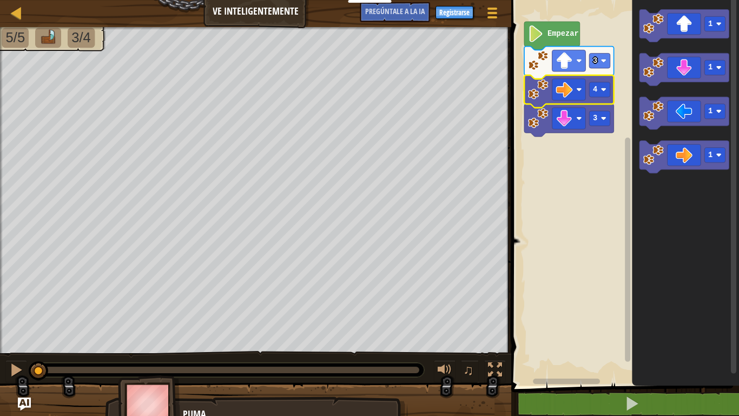
click at [580, 250] on rect "Espacio de trabajo de Blockly" at bounding box center [623, 190] width 231 height 391
click at [601, 61] on rect "Espacio de trabajo de Blockly" at bounding box center [600, 60] width 21 height 15
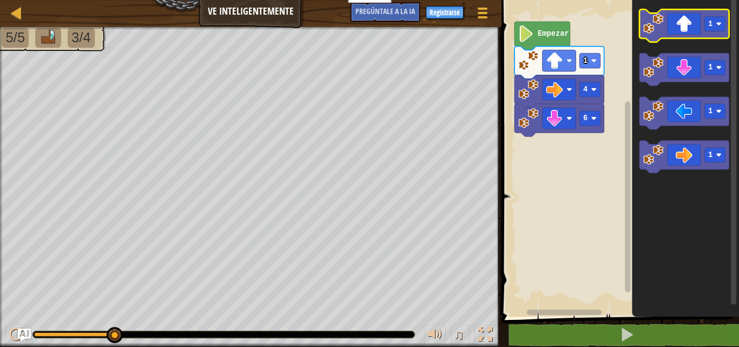
click at [688, 25] on icon "Espacio de trabajo de Blockly" at bounding box center [685, 25] width 90 height 32
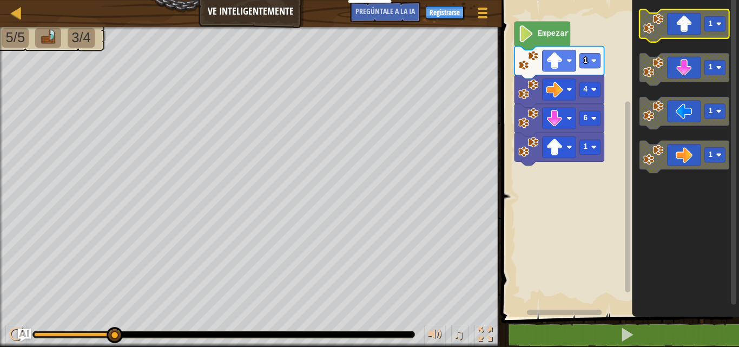
click at [688, 25] on icon "Espacio de trabajo de Blockly" at bounding box center [685, 25] width 90 height 32
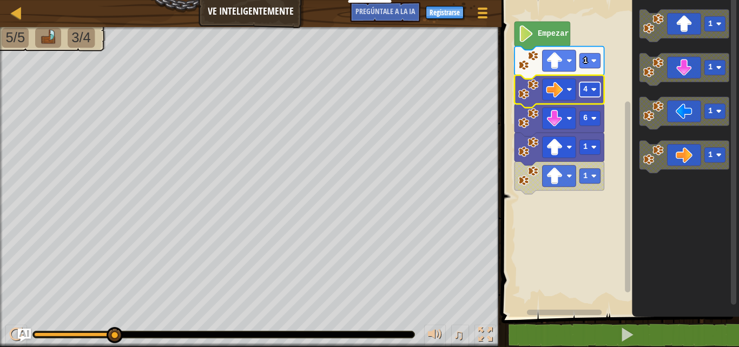
click at [591, 88] on image "Espacio de trabajo de Blockly" at bounding box center [593, 89] width 5 height 5
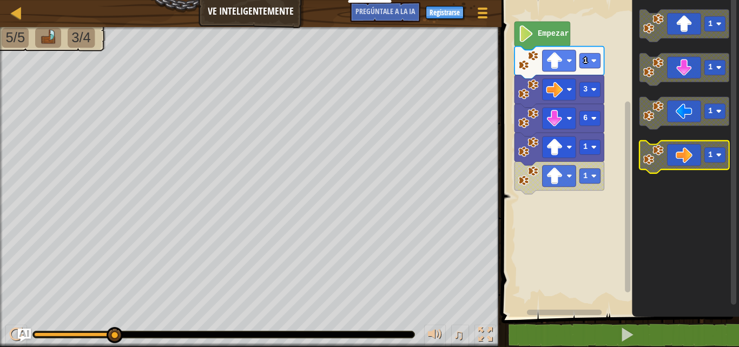
click at [692, 161] on icon "Espacio de trabajo de Blockly" at bounding box center [685, 157] width 90 height 32
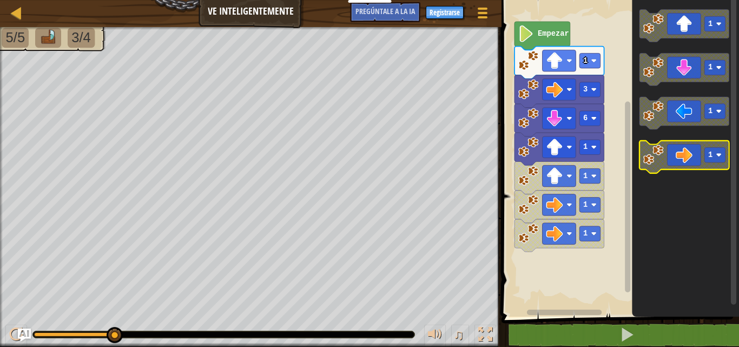
click at [692, 161] on icon "Espacio de trabajo de Blockly" at bounding box center [685, 157] width 90 height 32
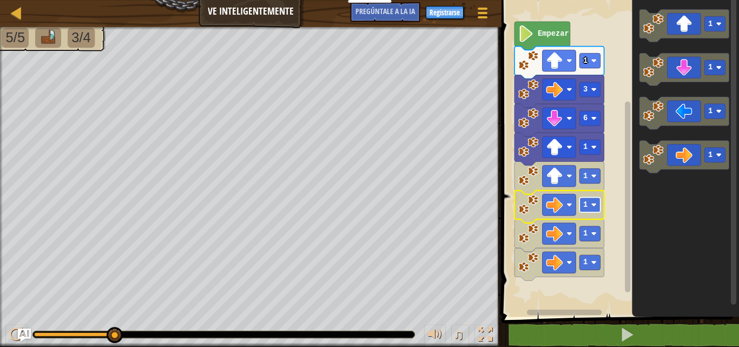
click at [591, 207] on image "Espacio de trabajo de Blockly" at bounding box center [593, 204] width 5 height 5
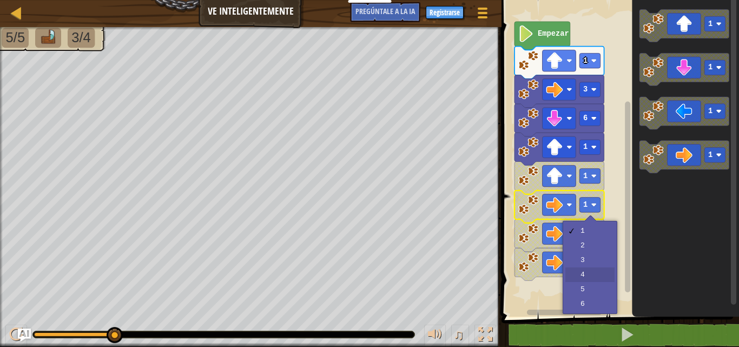
drag, startPoint x: 577, startPoint y: 273, endPoint x: 585, endPoint y: 275, distance: 8.9
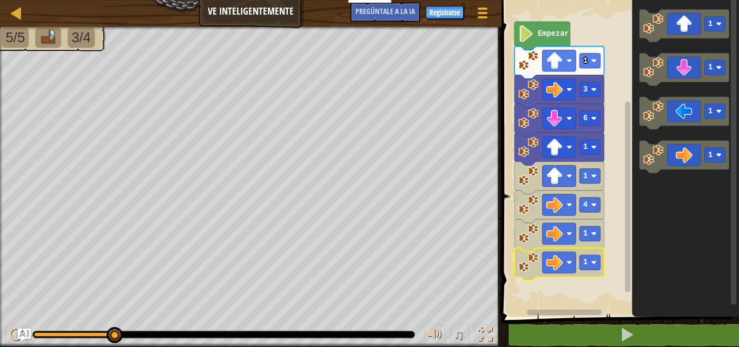
click at [585, 275] on icon "Espacio de trabajo de Blockly" at bounding box center [560, 264] width 90 height 32
click at [594, 234] on image "Espacio de trabajo de Blockly" at bounding box center [593, 233] width 5 height 5
click at [591, 191] on icon "Espacio de trabajo de Blockly" at bounding box center [560, 206] width 90 height 32
click at [588, 261] on rect "Espacio de trabajo de Blockly" at bounding box center [590, 262] width 21 height 15
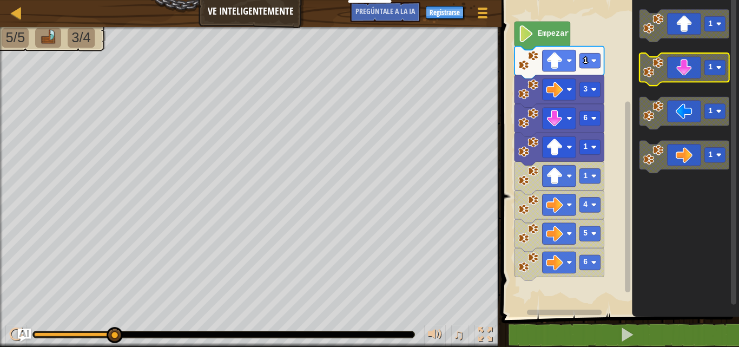
click at [689, 67] on icon "Espacio de trabajo de Blockly" at bounding box center [685, 69] width 90 height 32
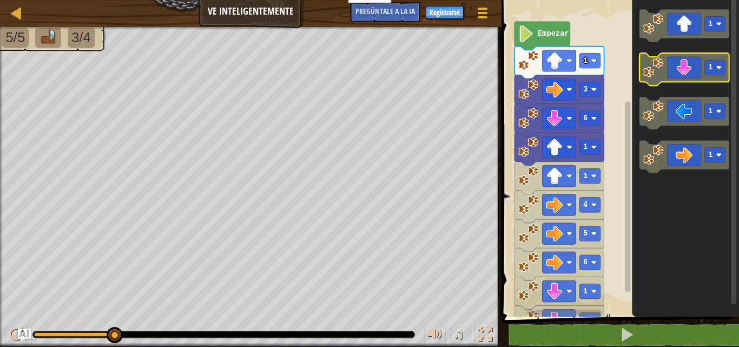
click at [689, 67] on icon "Espacio de trabajo de Blockly" at bounding box center [685, 69] width 90 height 32
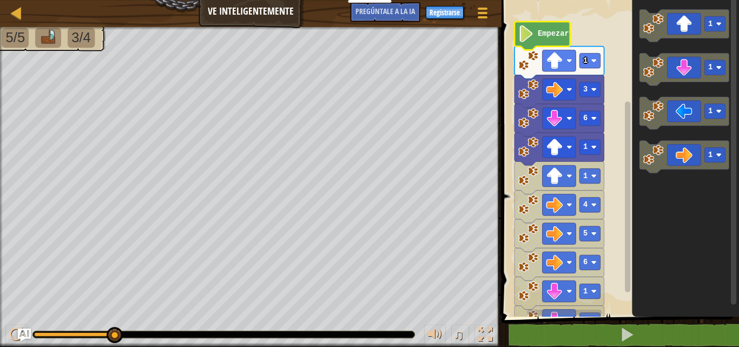
click at [557, 36] on text "Empezar" at bounding box center [553, 34] width 31 height 8
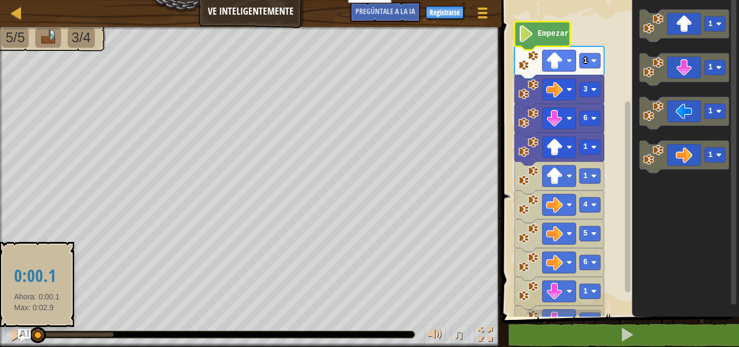
click at [37, 332] on div at bounding box center [35, 334] width 3 height 4
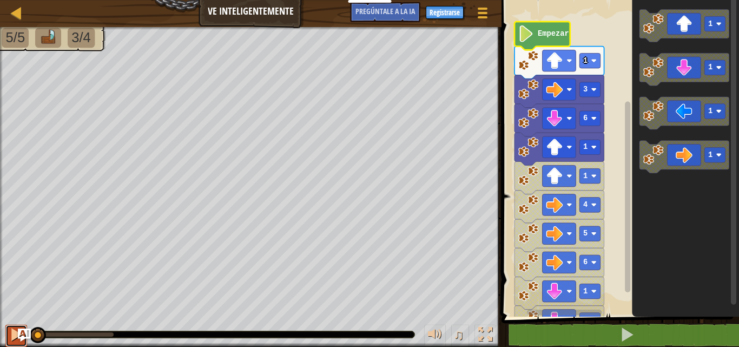
click at [11, 334] on div at bounding box center [16, 334] width 14 height 14
click at [448, 12] on font "Registrarse" at bounding box center [445, 13] width 30 height 10
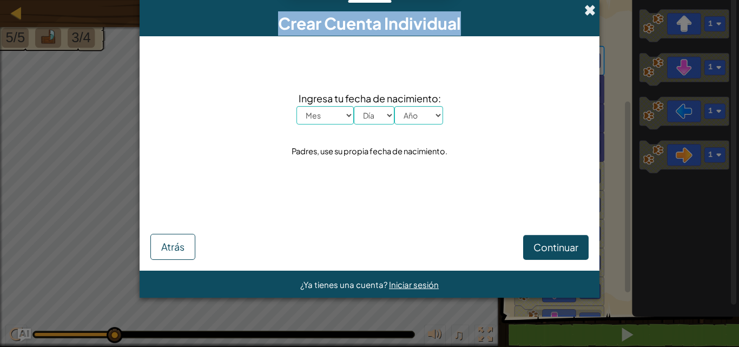
drag, startPoint x: 591, startPoint y: 2, endPoint x: 586, endPoint y: 8, distance: 7.7
click at [586, 8] on div "Crear Cuenta Individual" at bounding box center [370, 18] width 460 height 36
click at [586, 8] on span at bounding box center [589, 9] width 11 height 11
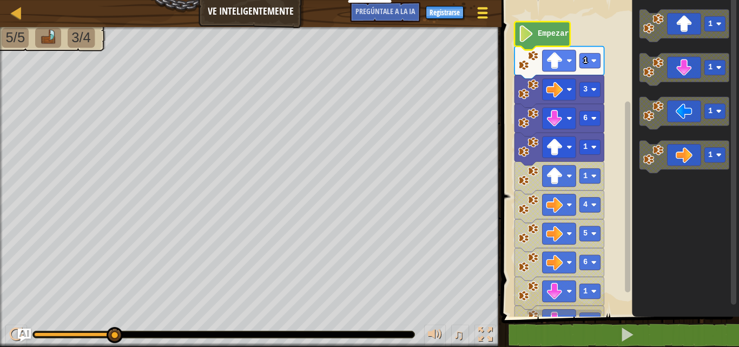
click at [482, 10] on div at bounding box center [482, 13] width 15 height 16
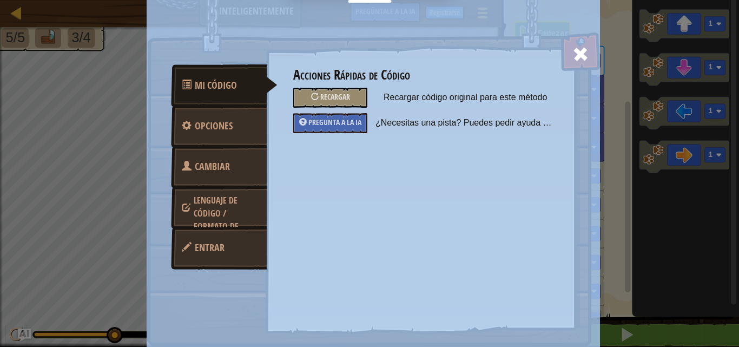
drag, startPoint x: 578, startPoint y: 51, endPoint x: 347, endPoint y: -47, distance: 250.7
click at [347, 0] on html "Docentes Crear Cuenta Gratis Soluciones para Escuelas y [GEOGRAPHIC_DATA] previ…" at bounding box center [369, 0] width 739 height 1
click at [581, 62] on span at bounding box center [580, 53] width 17 height 17
